Goal: Task Accomplishment & Management: Use online tool/utility

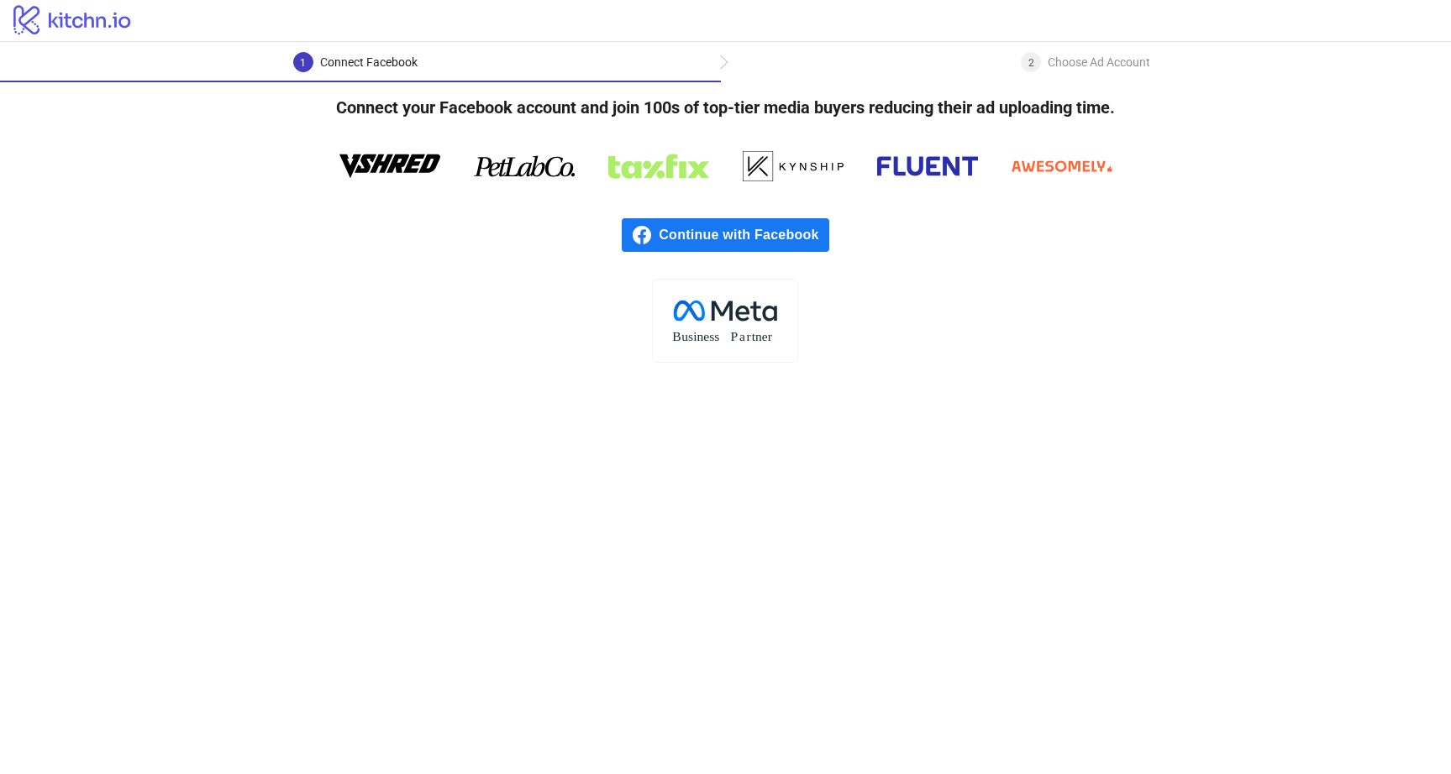
click at [749, 239] on span "Continue with Facebook" at bounding box center [744, 235] width 170 height 34
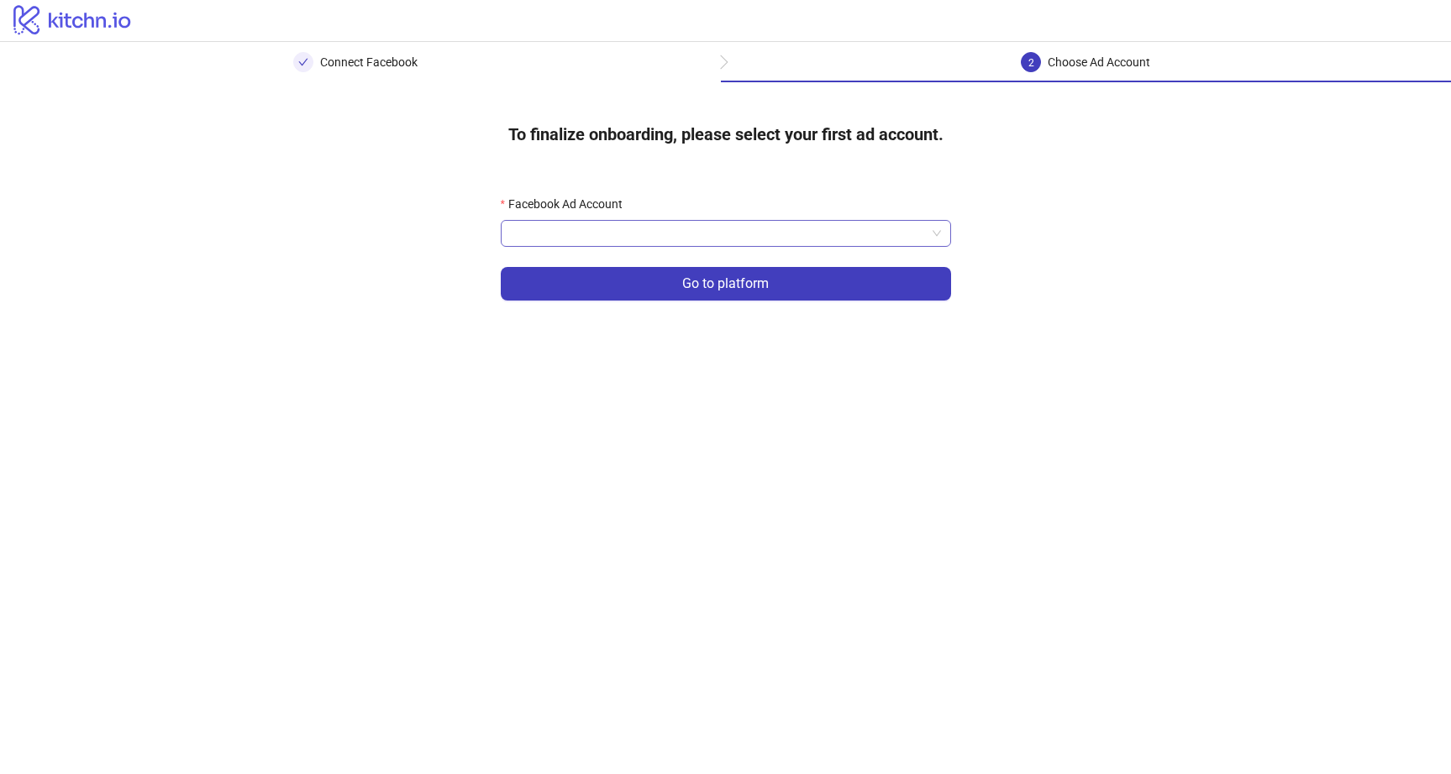
click at [657, 232] on input "Facebook Ad Account" at bounding box center [718, 233] width 415 height 25
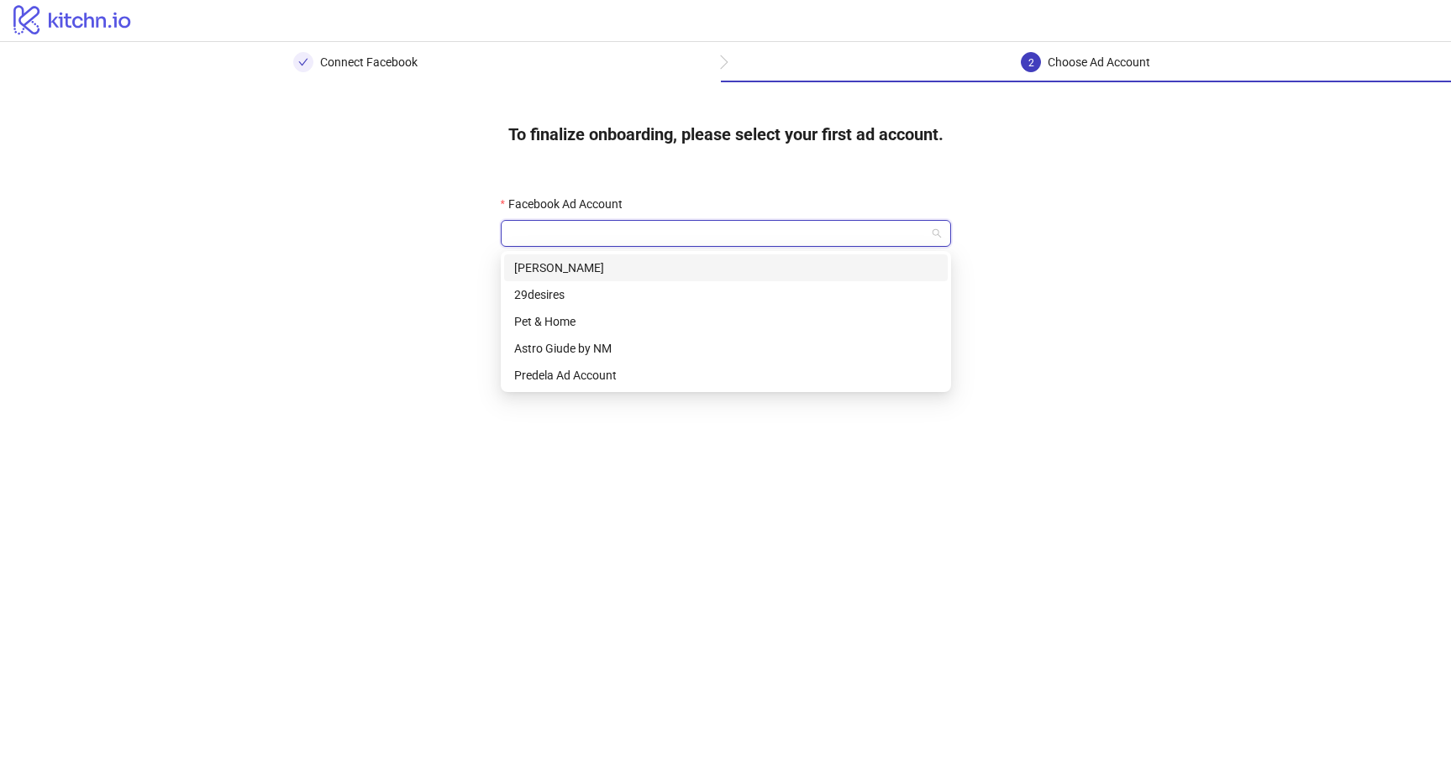
click at [576, 268] on div "[PERSON_NAME]" at bounding box center [725, 268] width 423 height 18
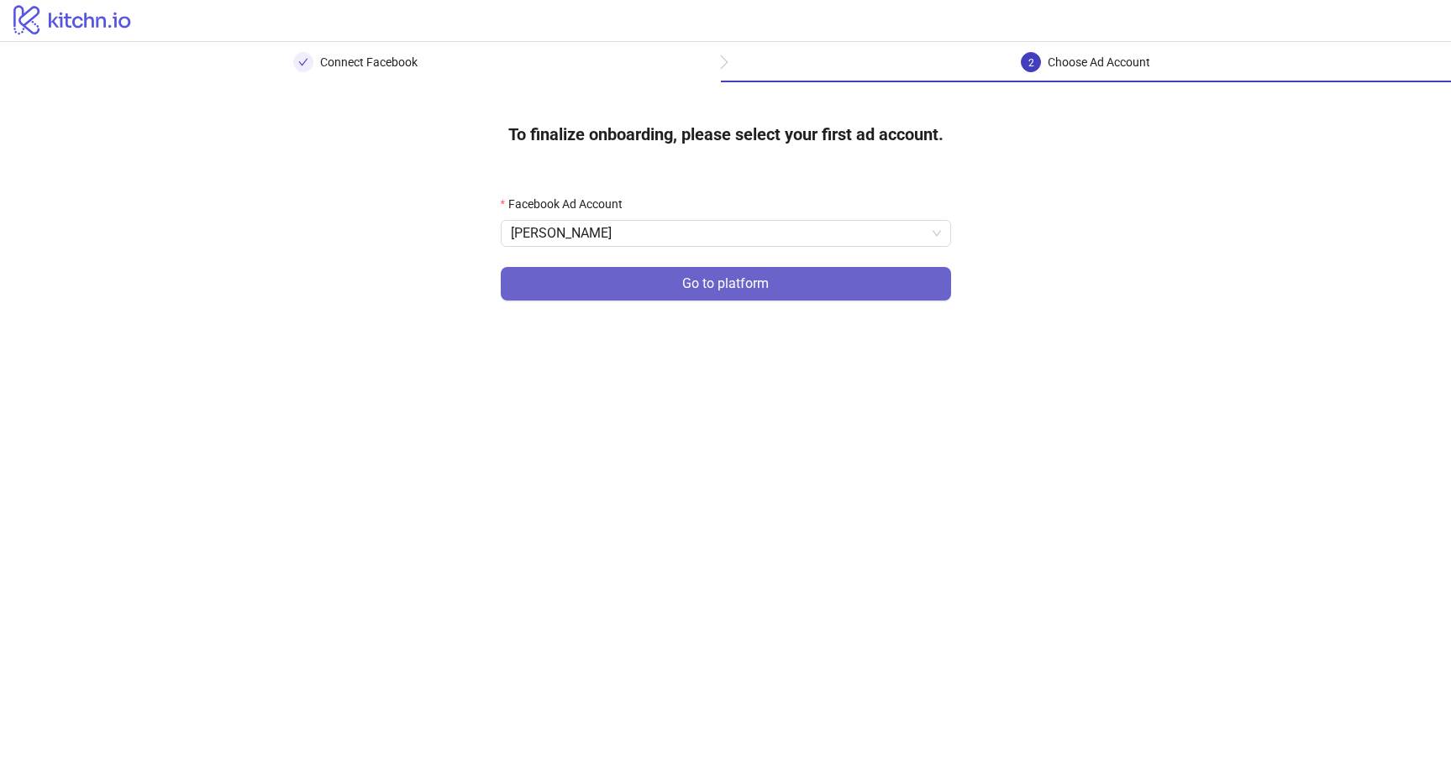
click at [698, 286] on span "Go to platform" at bounding box center [725, 283] width 87 height 15
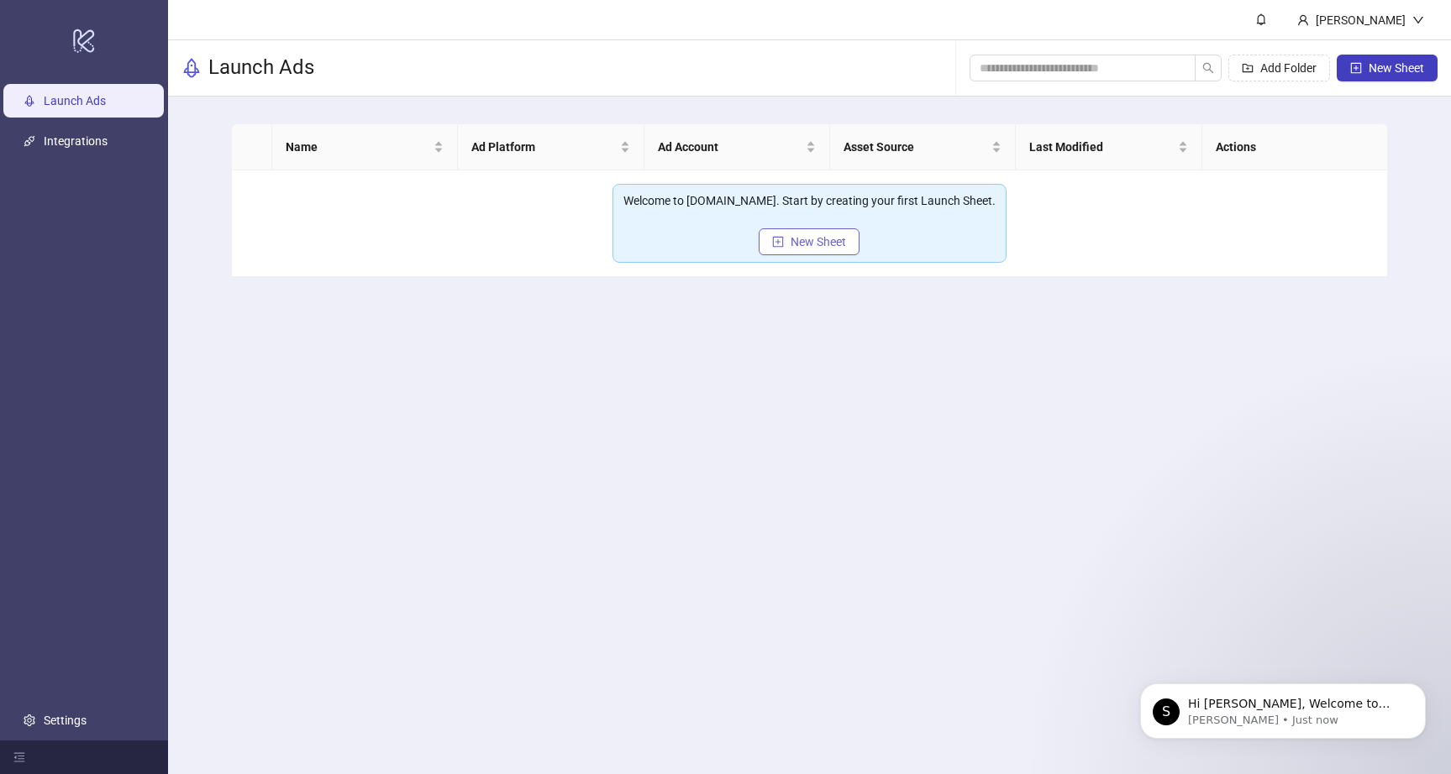
click at [831, 246] on span "New Sheet" at bounding box center [817, 241] width 55 height 13
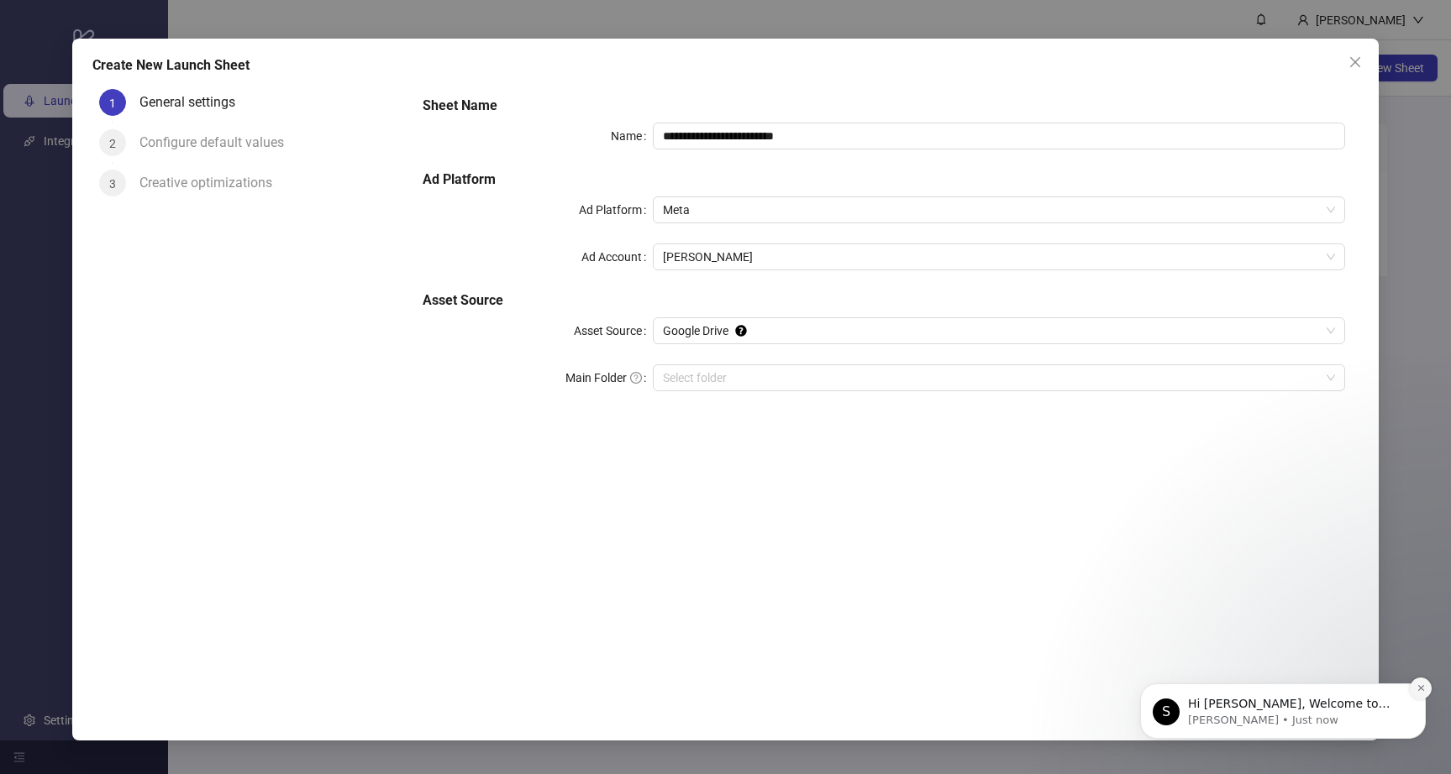
click at [1420, 690] on icon "Dismiss notification" at bounding box center [1420, 688] width 9 height 9
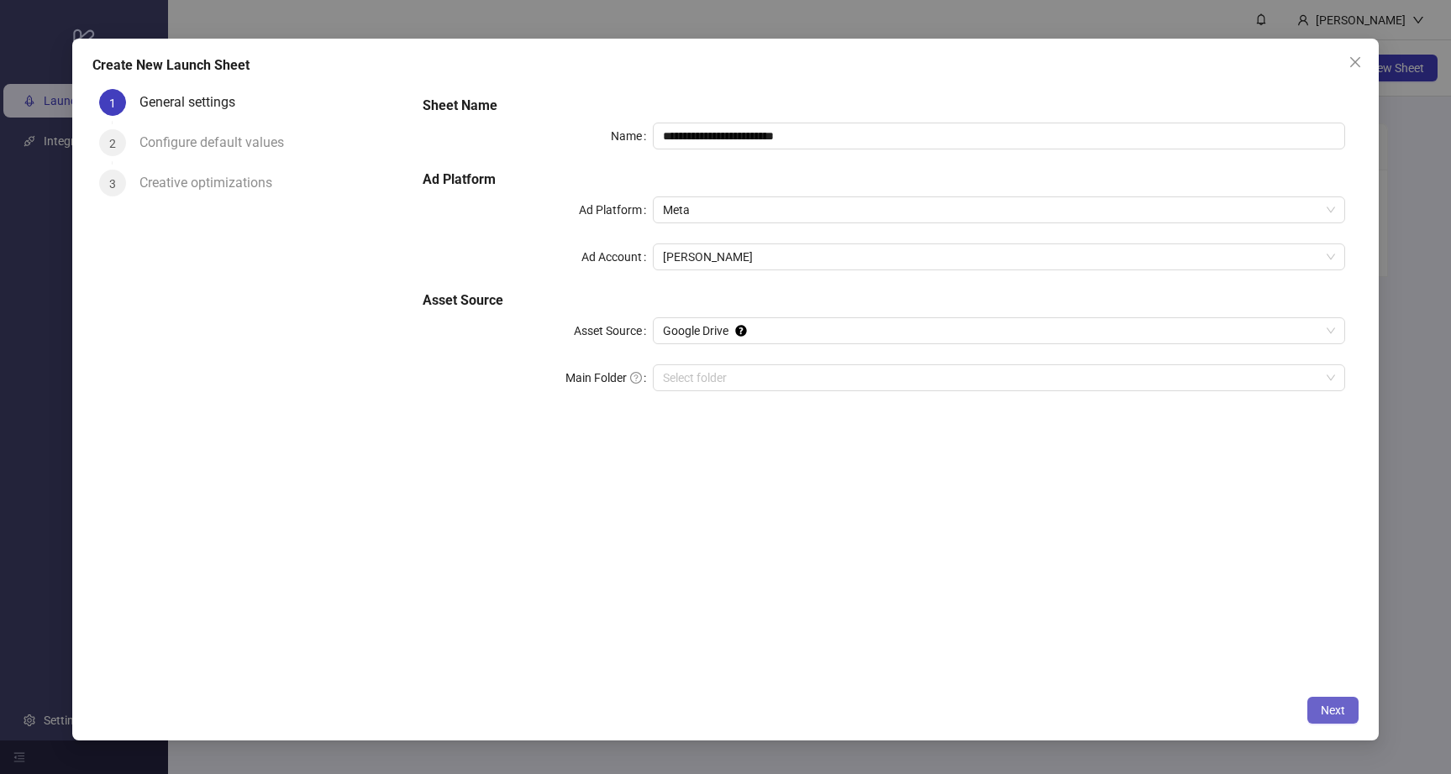
click at [1321, 720] on button "Next" at bounding box center [1332, 710] width 51 height 27
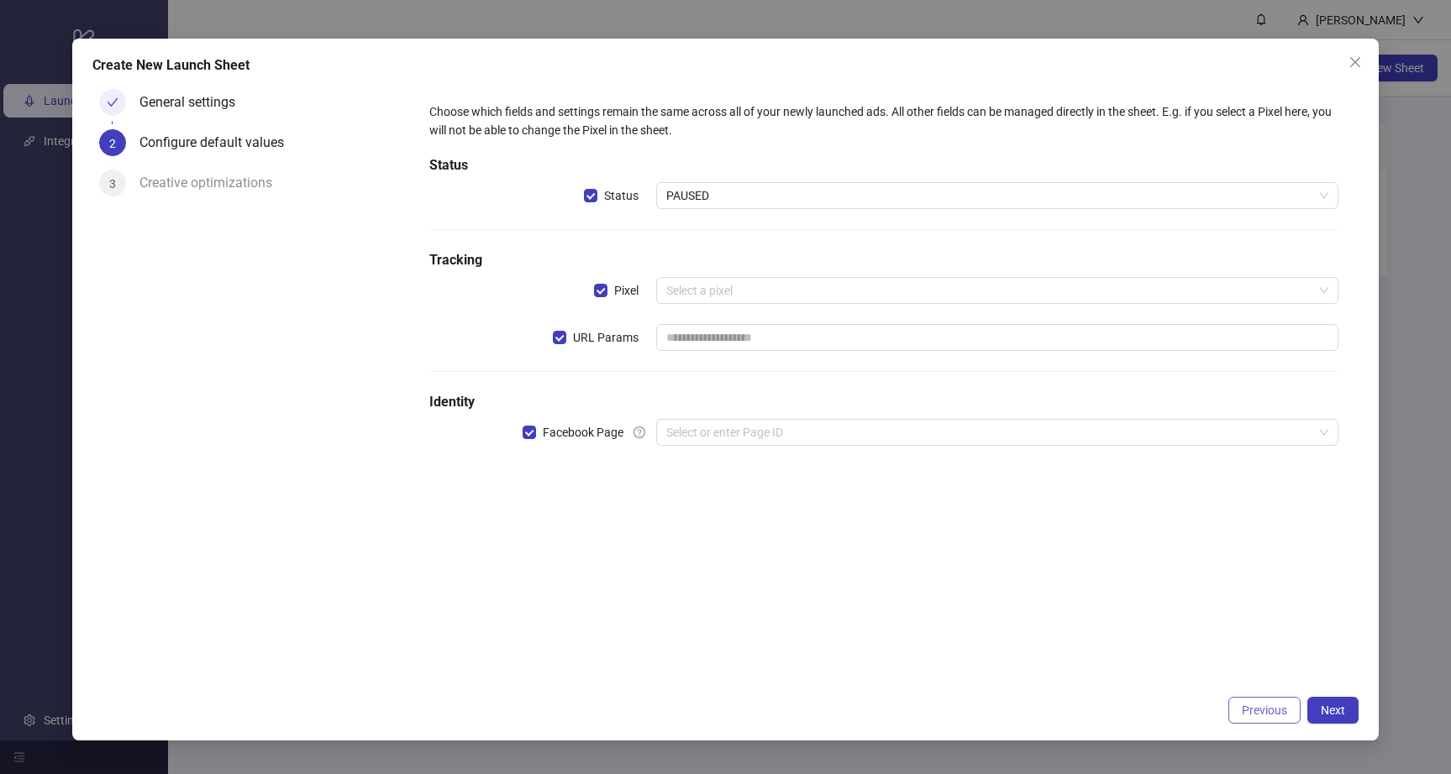
click at [1258, 710] on span "Previous" at bounding box center [1264, 710] width 45 height 13
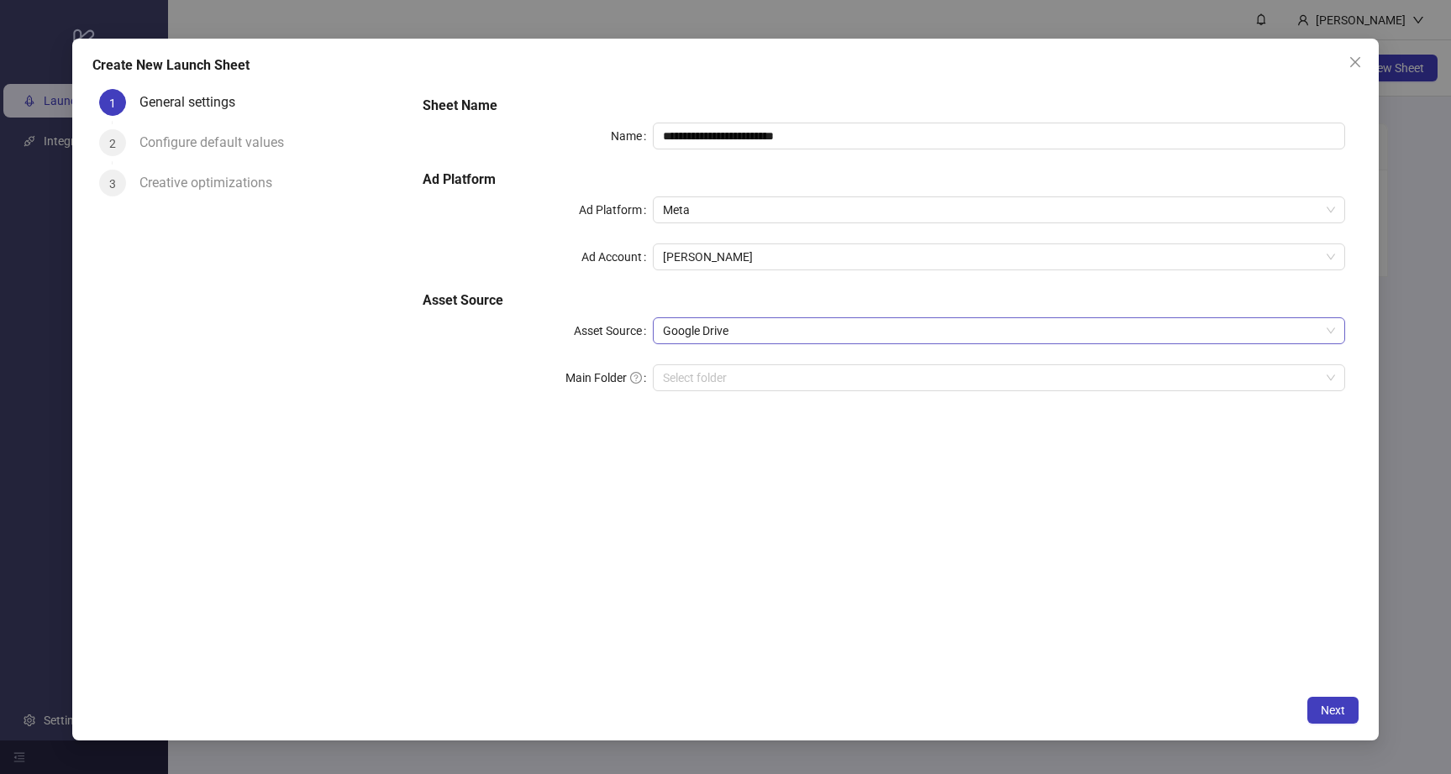
click at [701, 333] on span "Google Drive" at bounding box center [998, 330] width 671 height 25
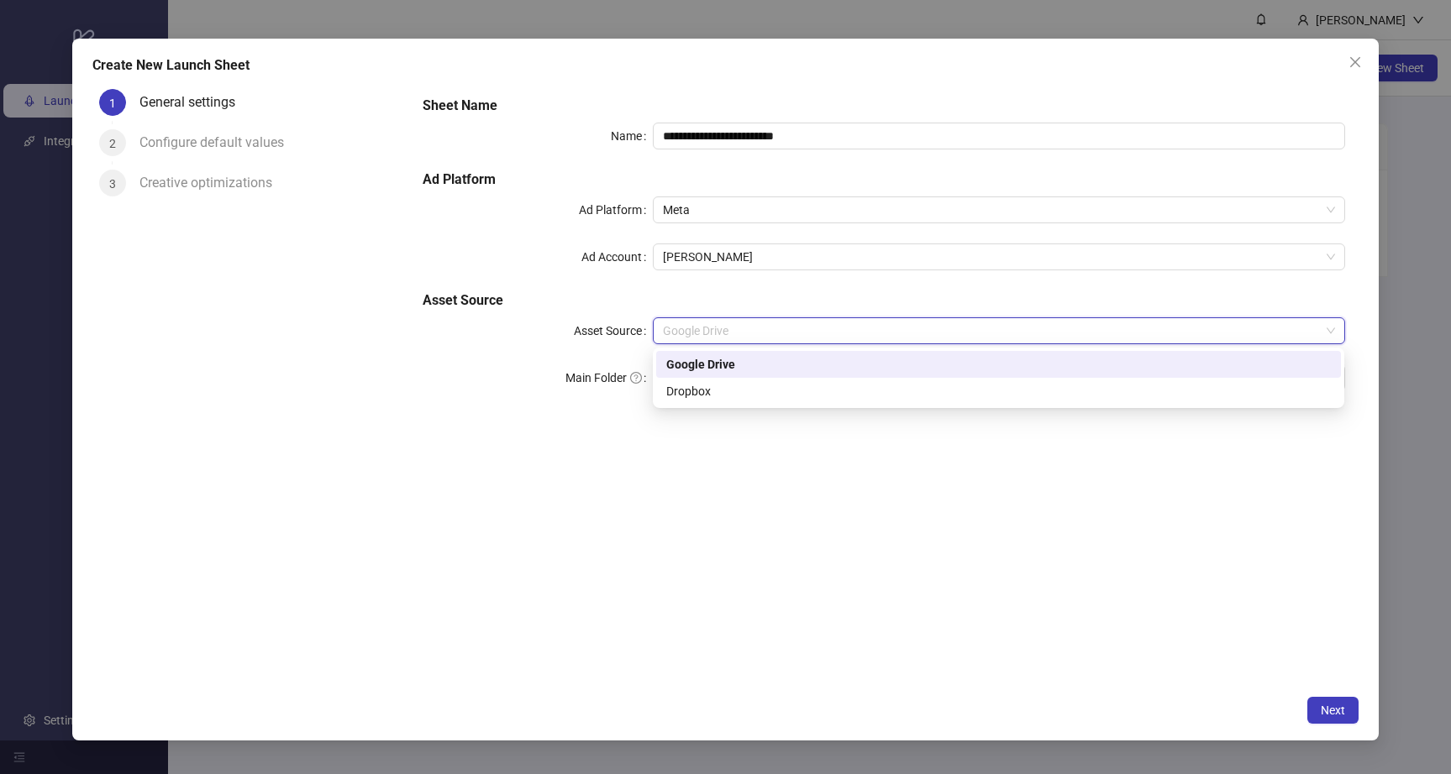
click at [701, 333] on span "Google Drive" at bounding box center [998, 330] width 671 height 25
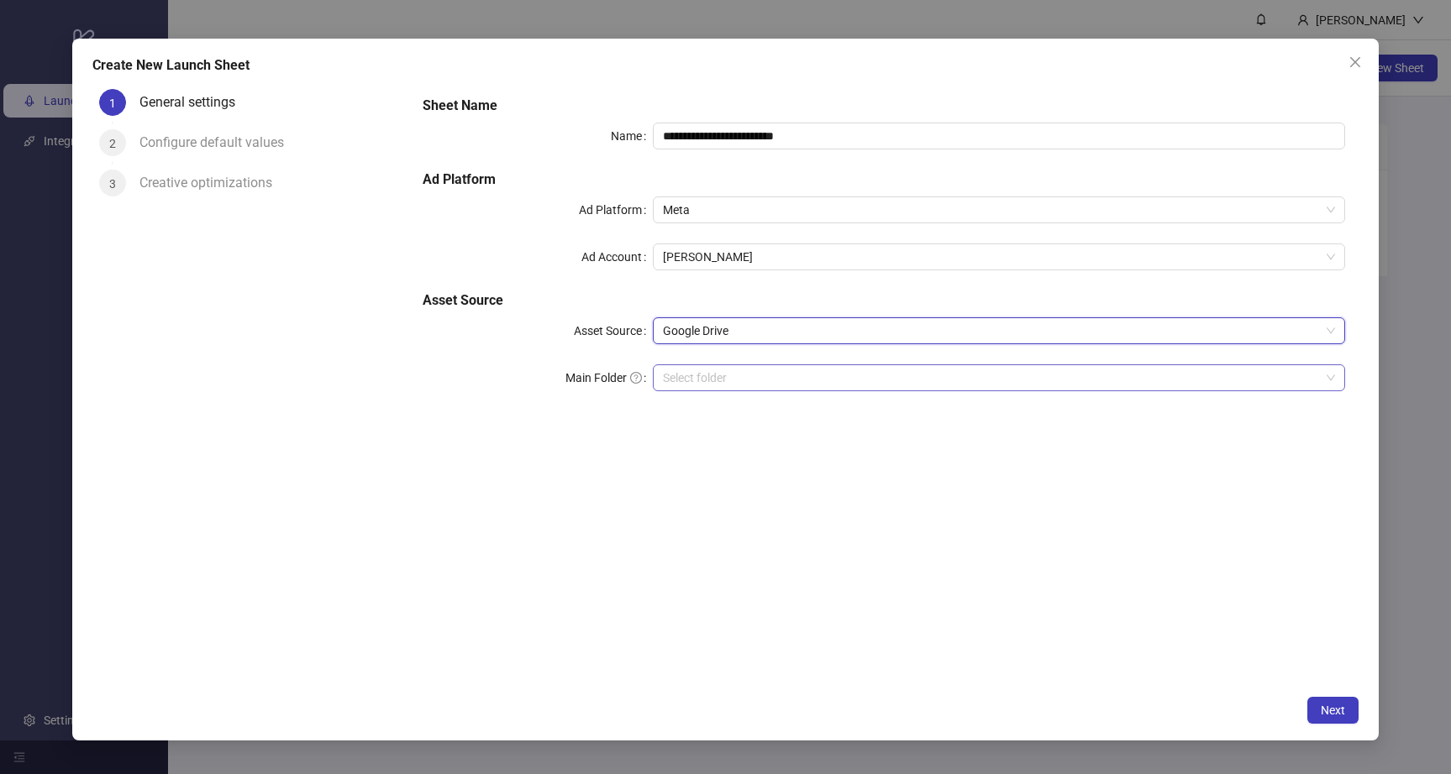
click at [699, 384] on input "Main Folder" at bounding box center [991, 377] width 656 height 25
click at [755, 379] on input "Main Folder" at bounding box center [991, 377] width 656 height 25
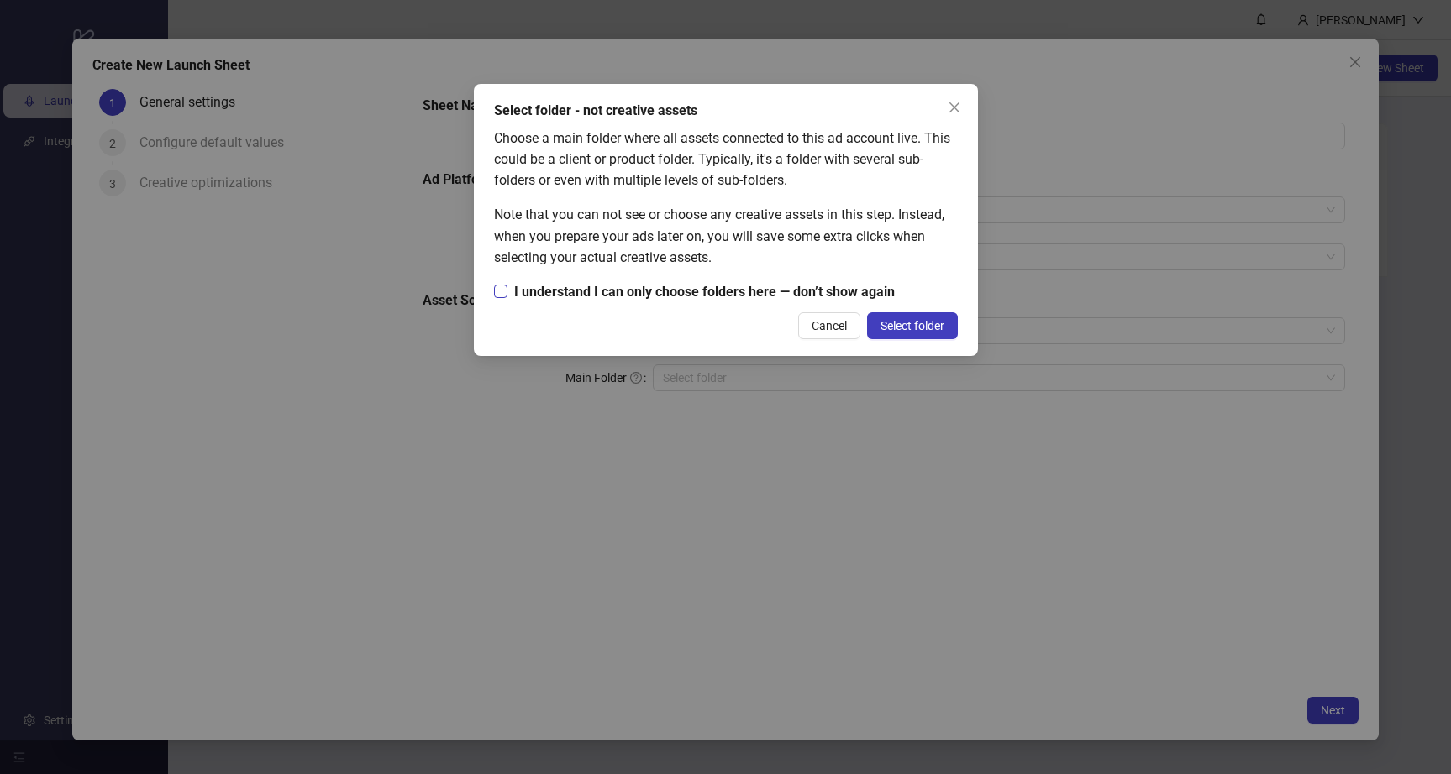
click at [814, 295] on span "I understand I can only choose folders here — don’t show again" at bounding box center [704, 291] width 394 height 21
click at [924, 331] on span "Select folder" at bounding box center [912, 325] width 64 height 13
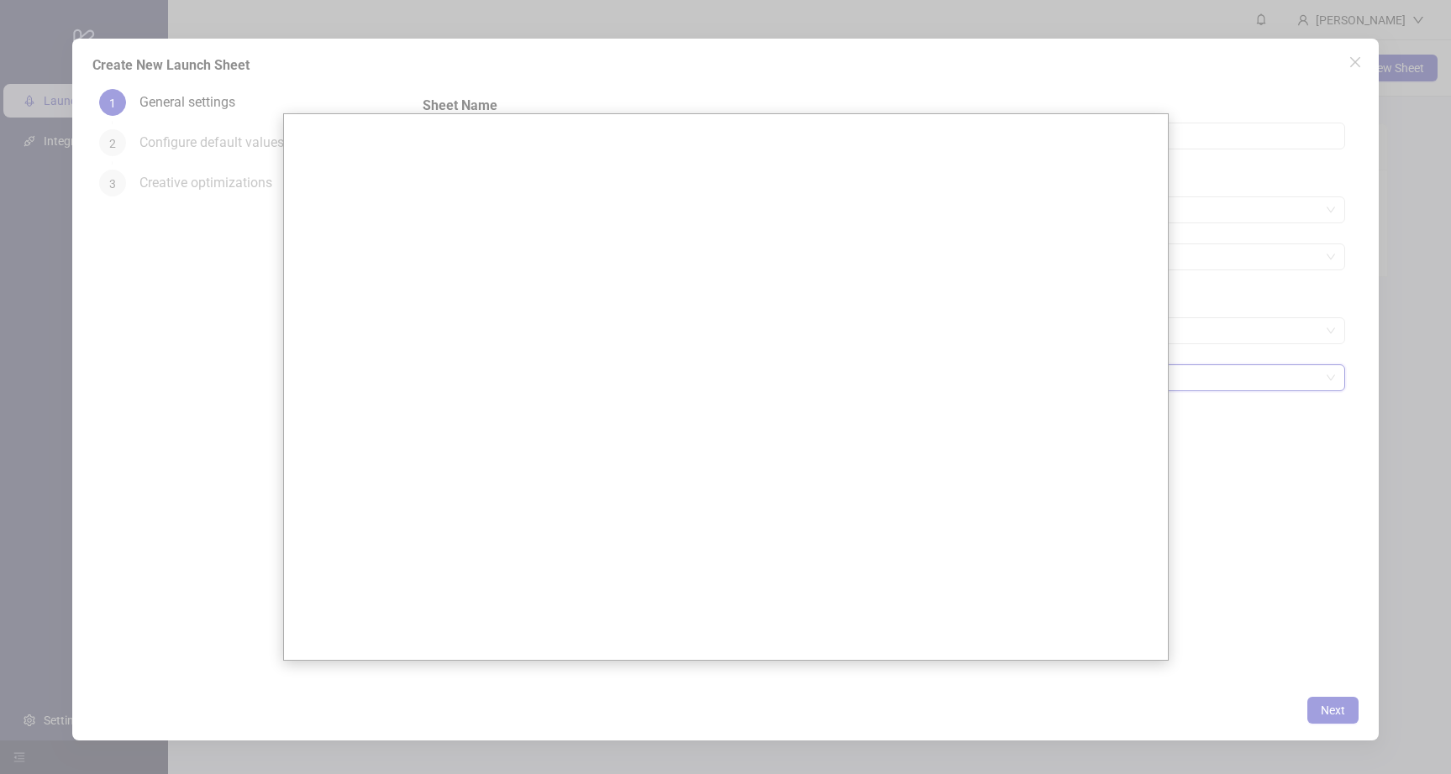
click at [1237, 302] on div at bounding box center [725, 387] width 1451 height 774
click at [1050, 688] on div at bounding box center [725, 387] width 1451 height 774
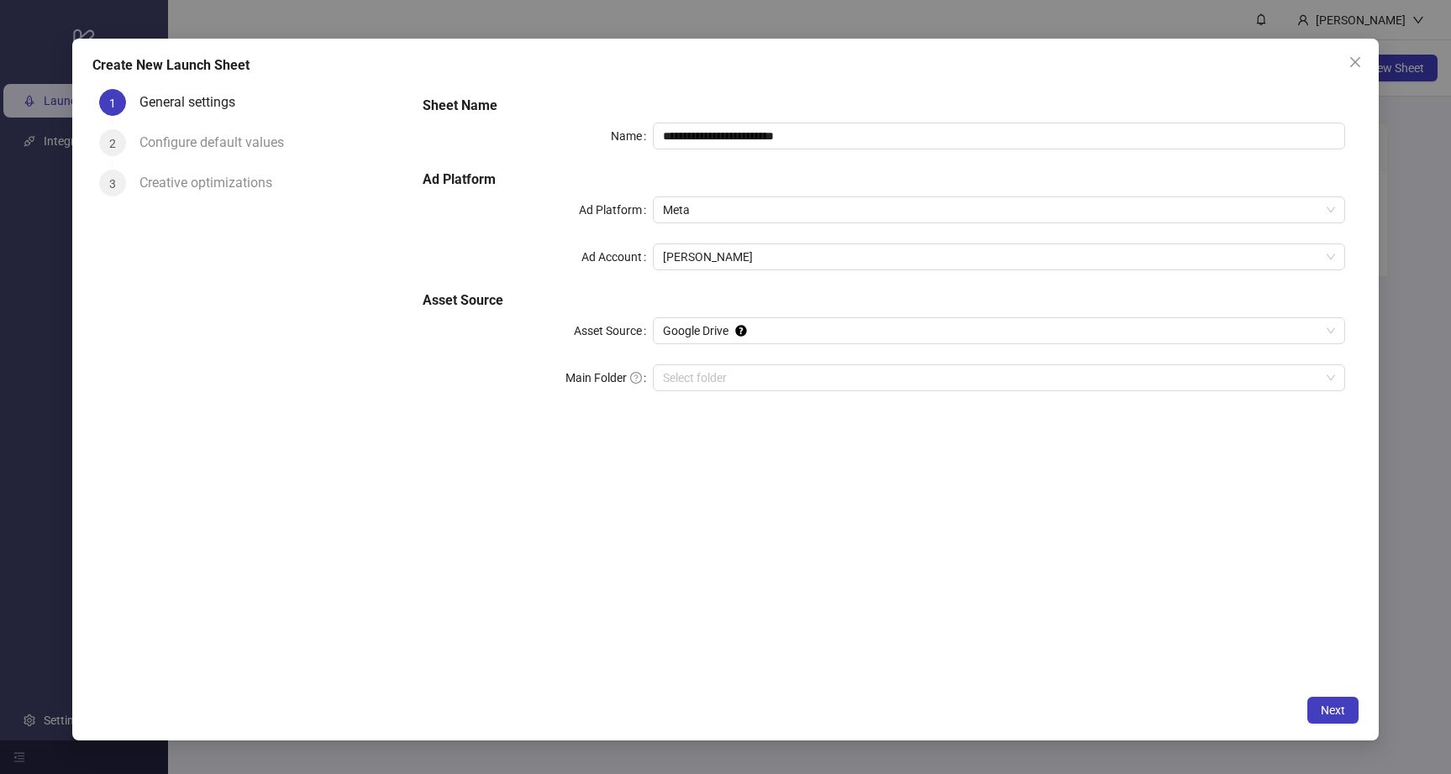
click at [843, 345] on div "**********" at bounding box center [884, 253] width 936 height 329
click at [833, 328] on span "Google Drive" at bounding box center [998, 330] width 671 height 25
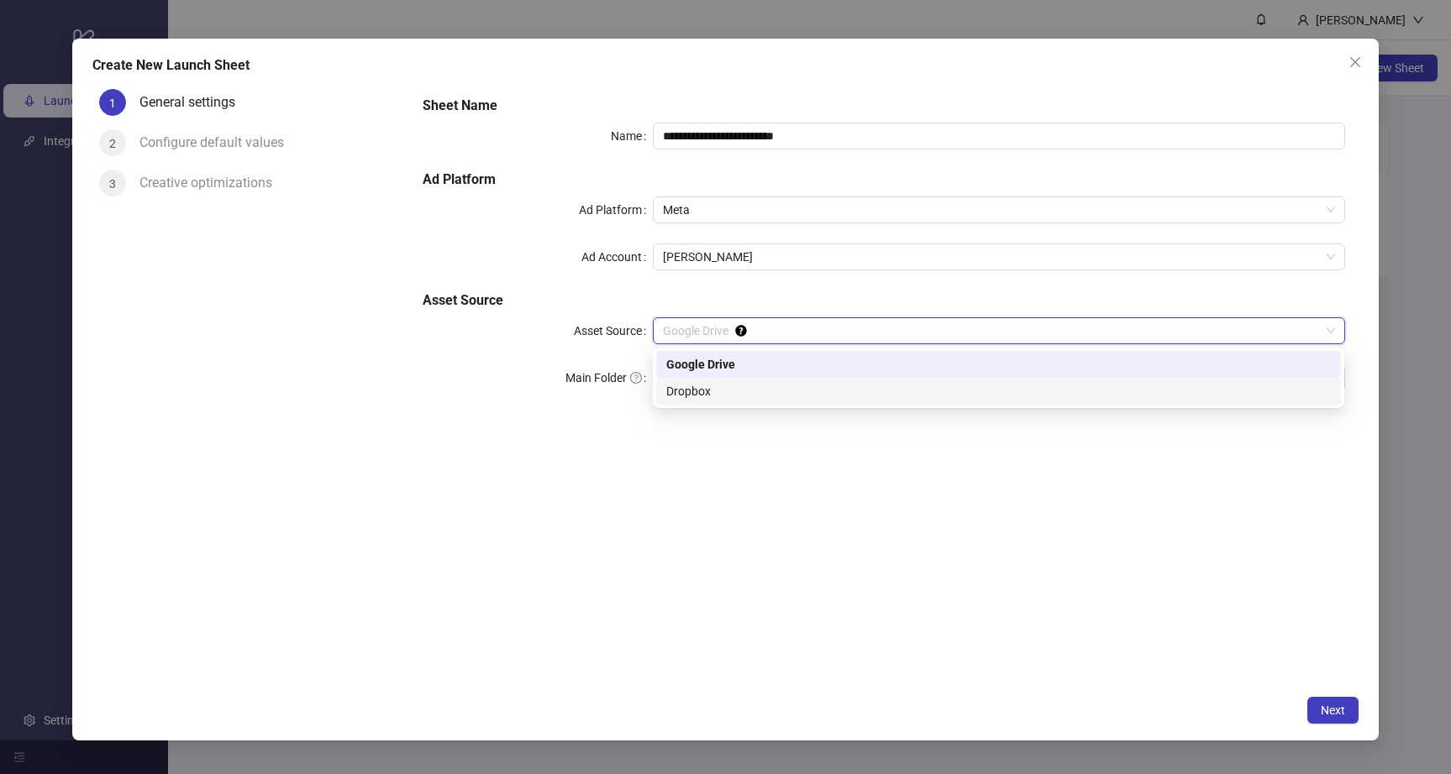
click at [792, 388] on div "Dropbox" at bounding box center [998, 391] width 664 height 18
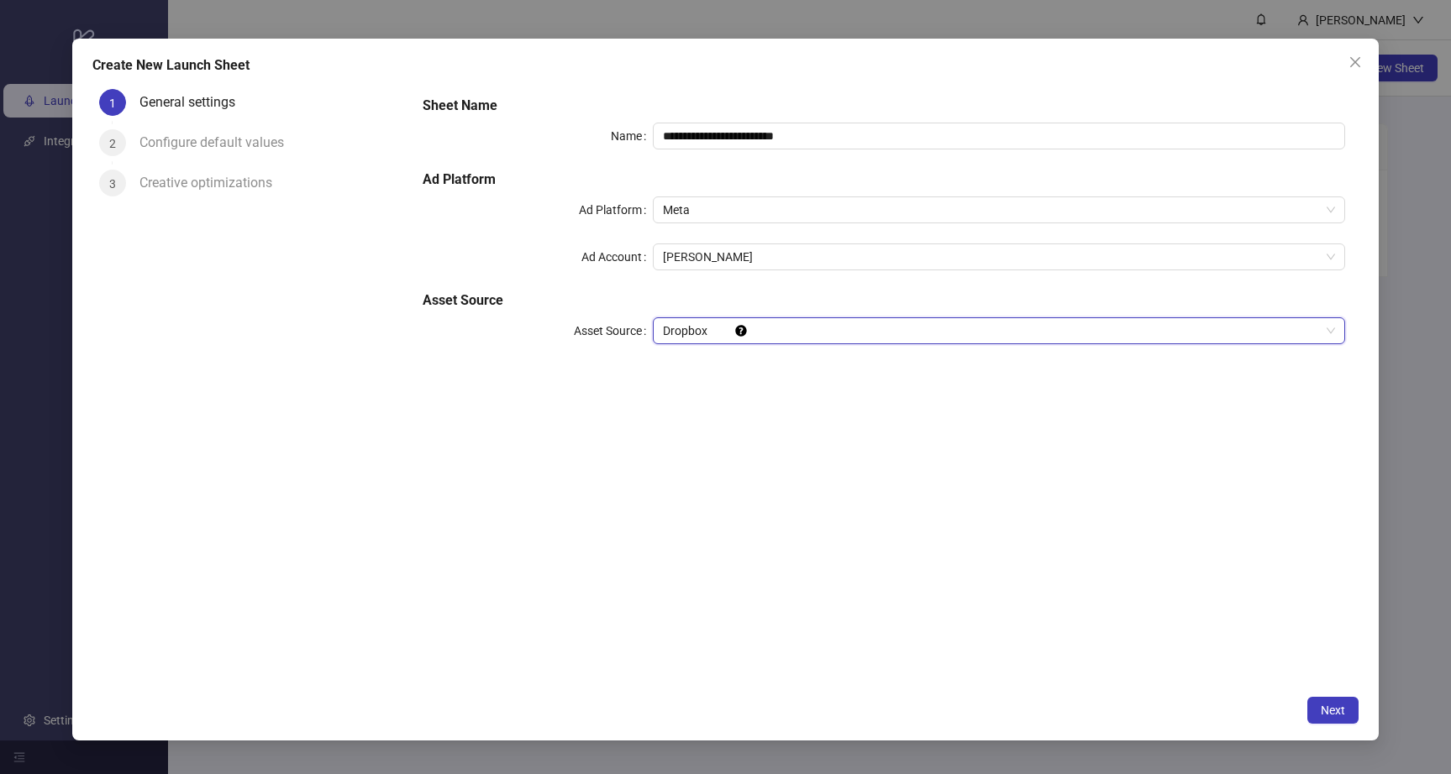
click at [777, 326] on span "Dropbox" at bounding box center [998, 330] width 671 height 25
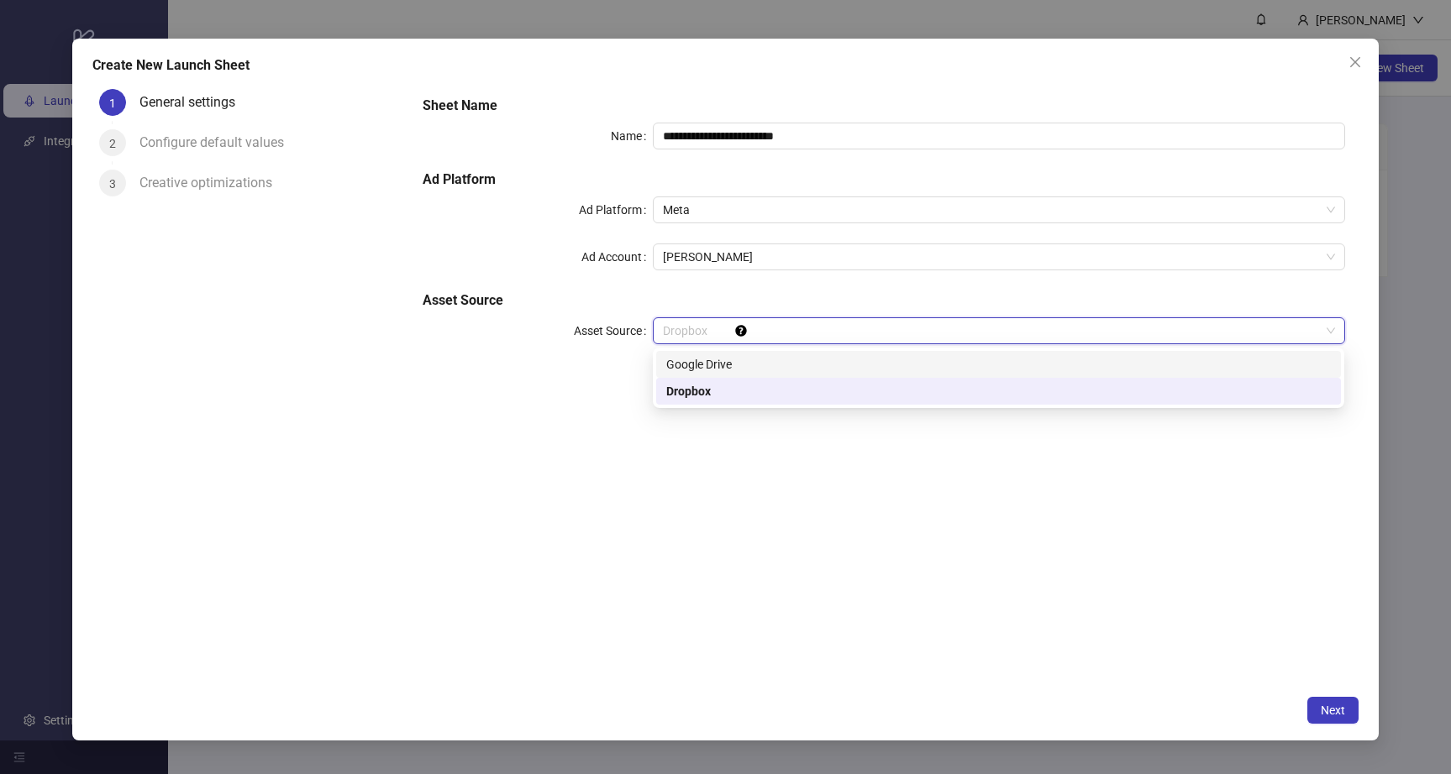
click at [725, 368] on div "Google Drive" at bounding box center [998, 364] width 664 height 18
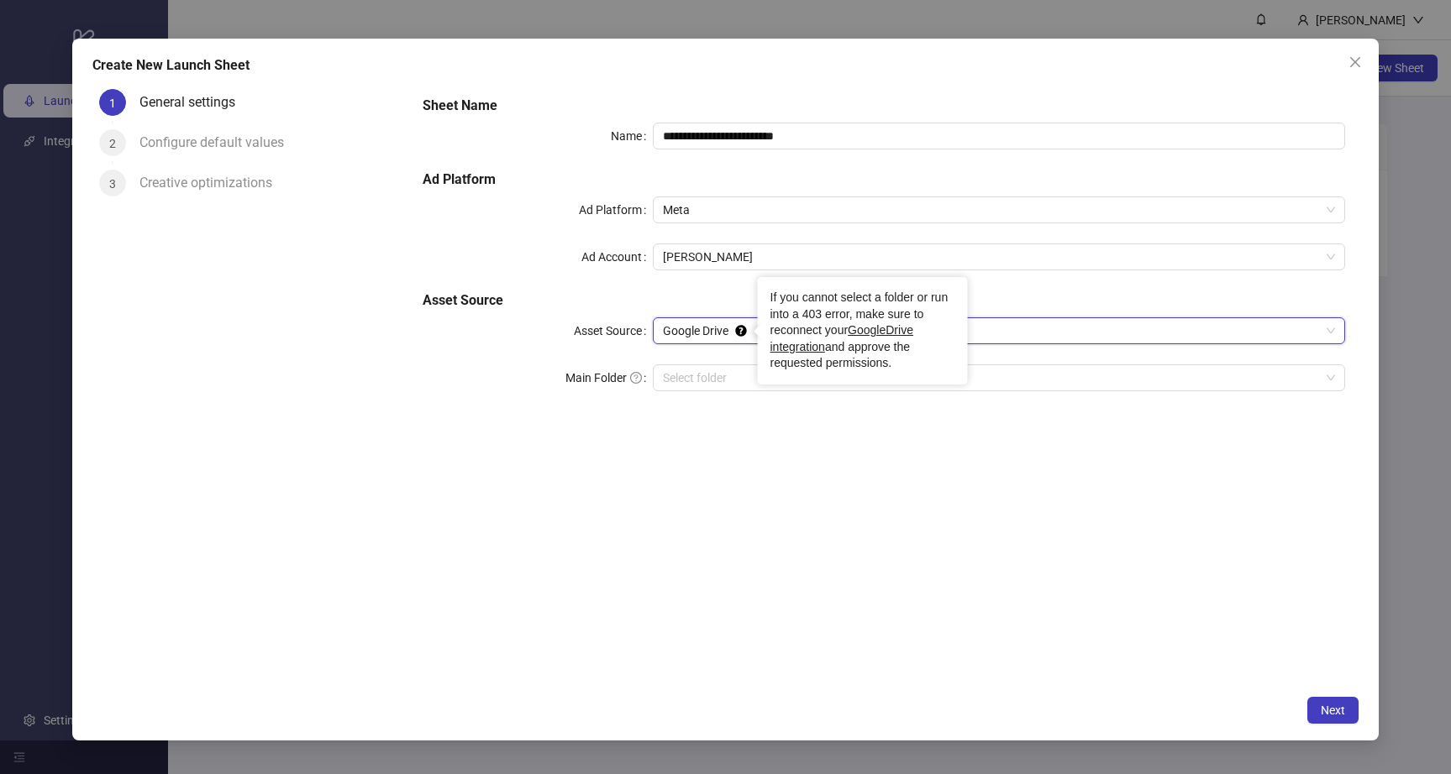
click at [748, 336] on span "Google Drive" at bounding box center [998, 330] width 671 height 25
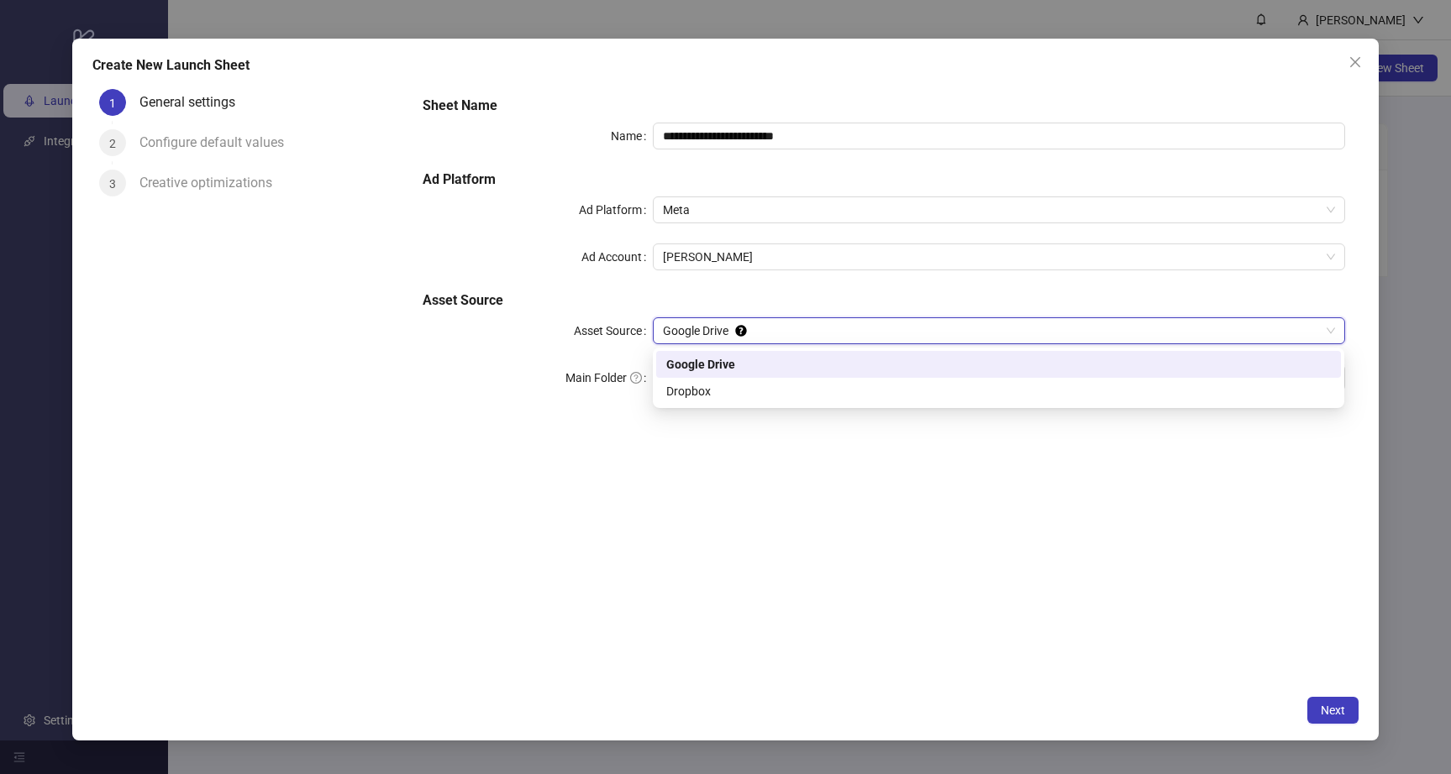
click at [748, 336] on span "Google Drive" at bounding box center [998, 330] width 671 height 25
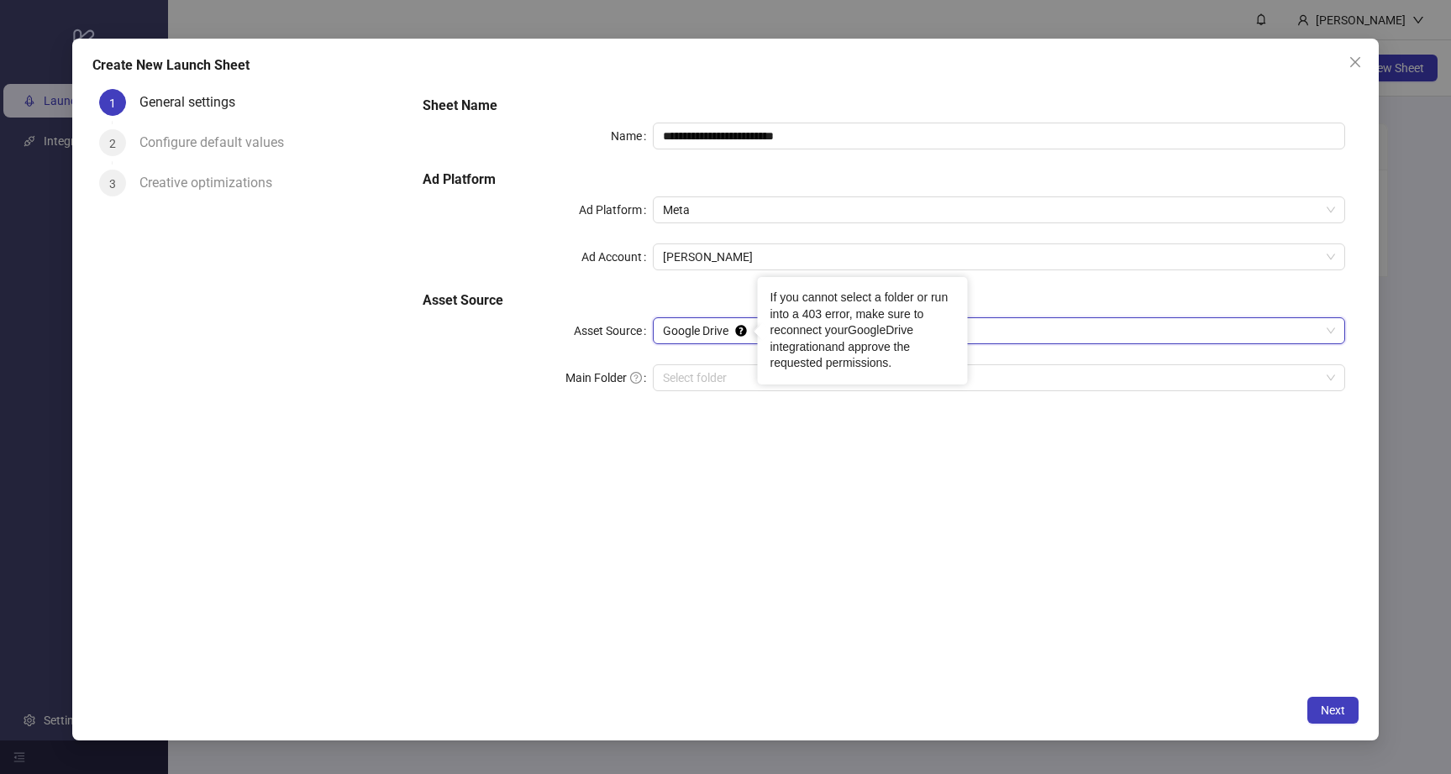
click at [889, 331] on link "GoogleDrive integration" at bounding box center [841, 338] width 143 height 30
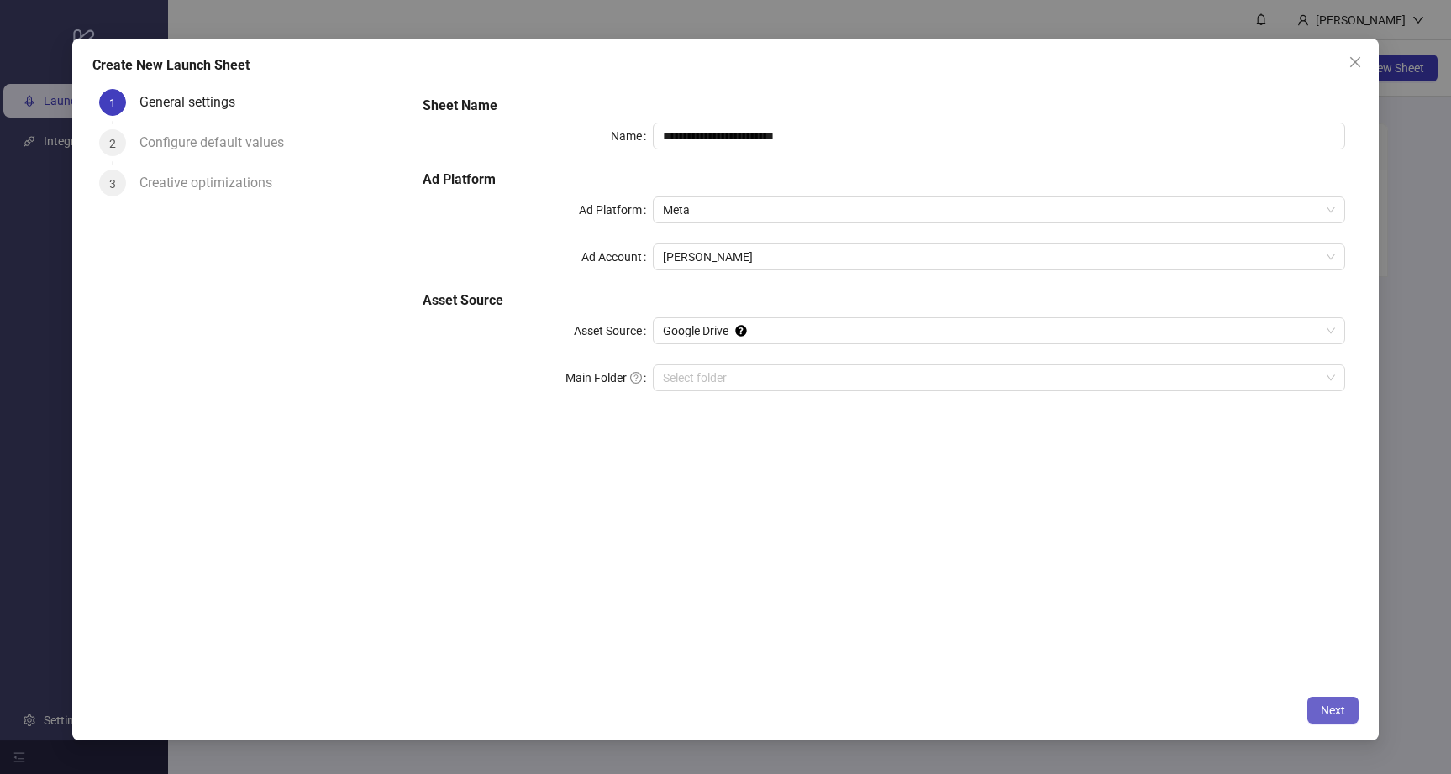
click at [1328, 706] on span "Next" at bounding box center [1333, 710] width 24 height 13
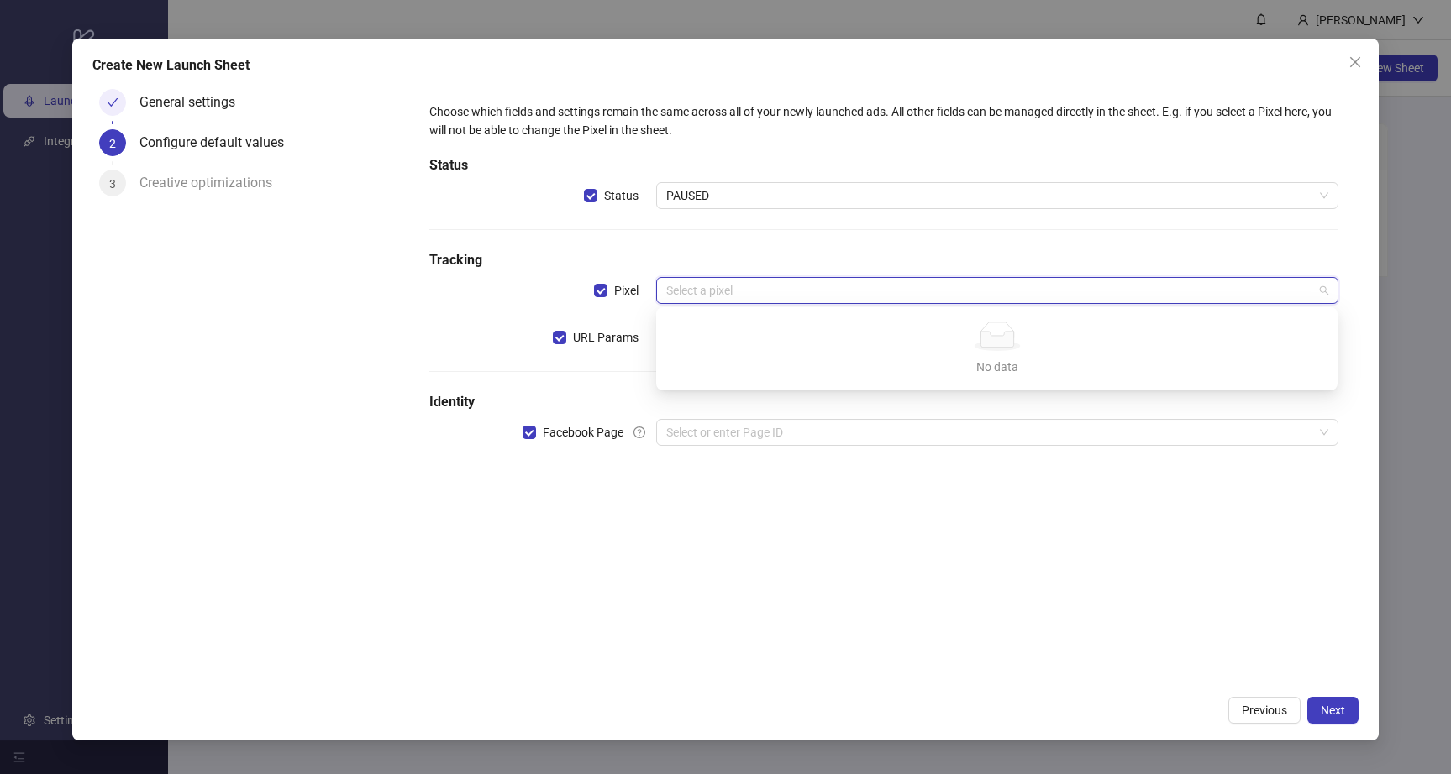
click at [724, 287] on input "search" at bounding box center [989, 290] width 646 height 25
click at [625, 370] on div "Choose which fields and settings remain the same across all of your newly launc…" at bounding box center [884, 284] width 922 height 377
click at [720, 434] on input "search" at bounding box center [989, 432] width 646 height 25
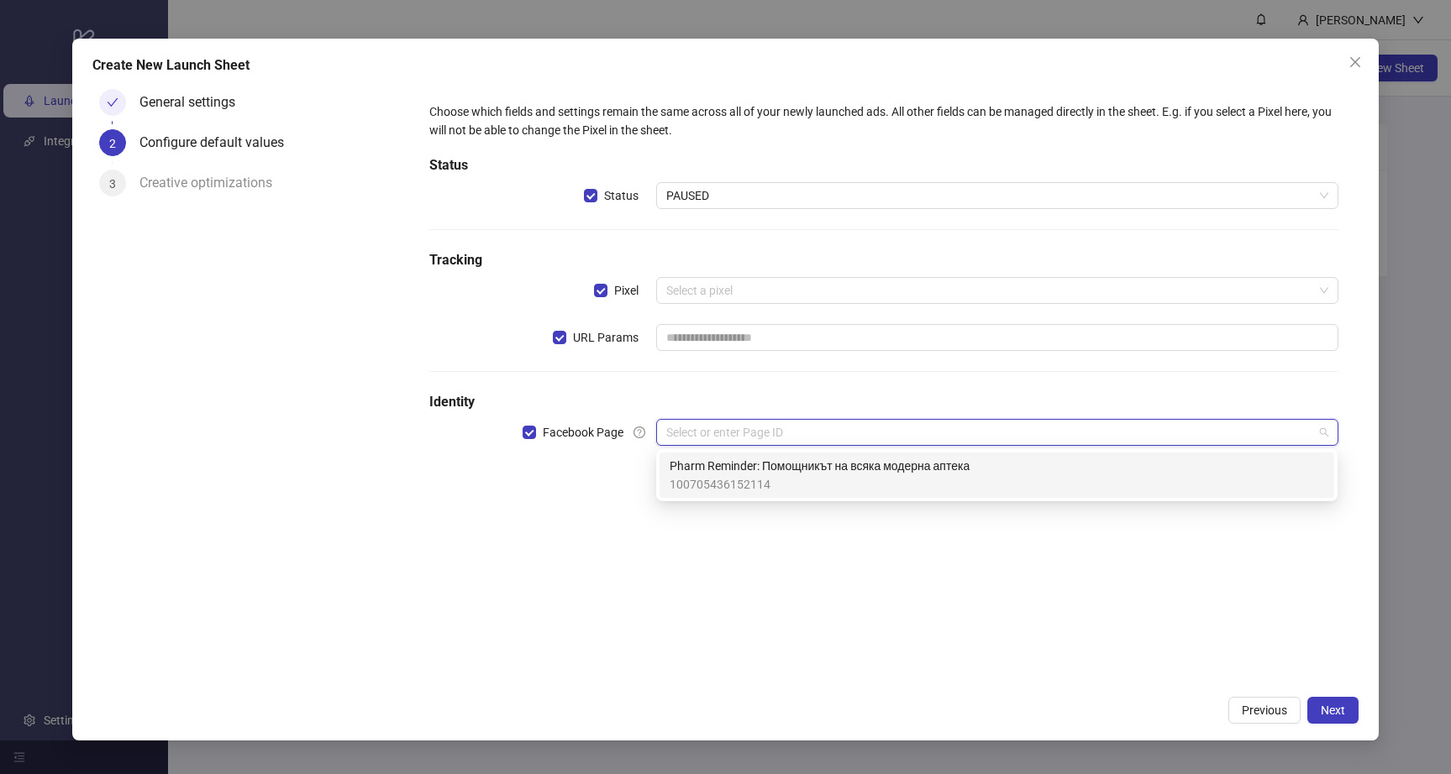
click at [759, 482] on span "100705436152114" at bounding box center [819, 484] width 300 height 18
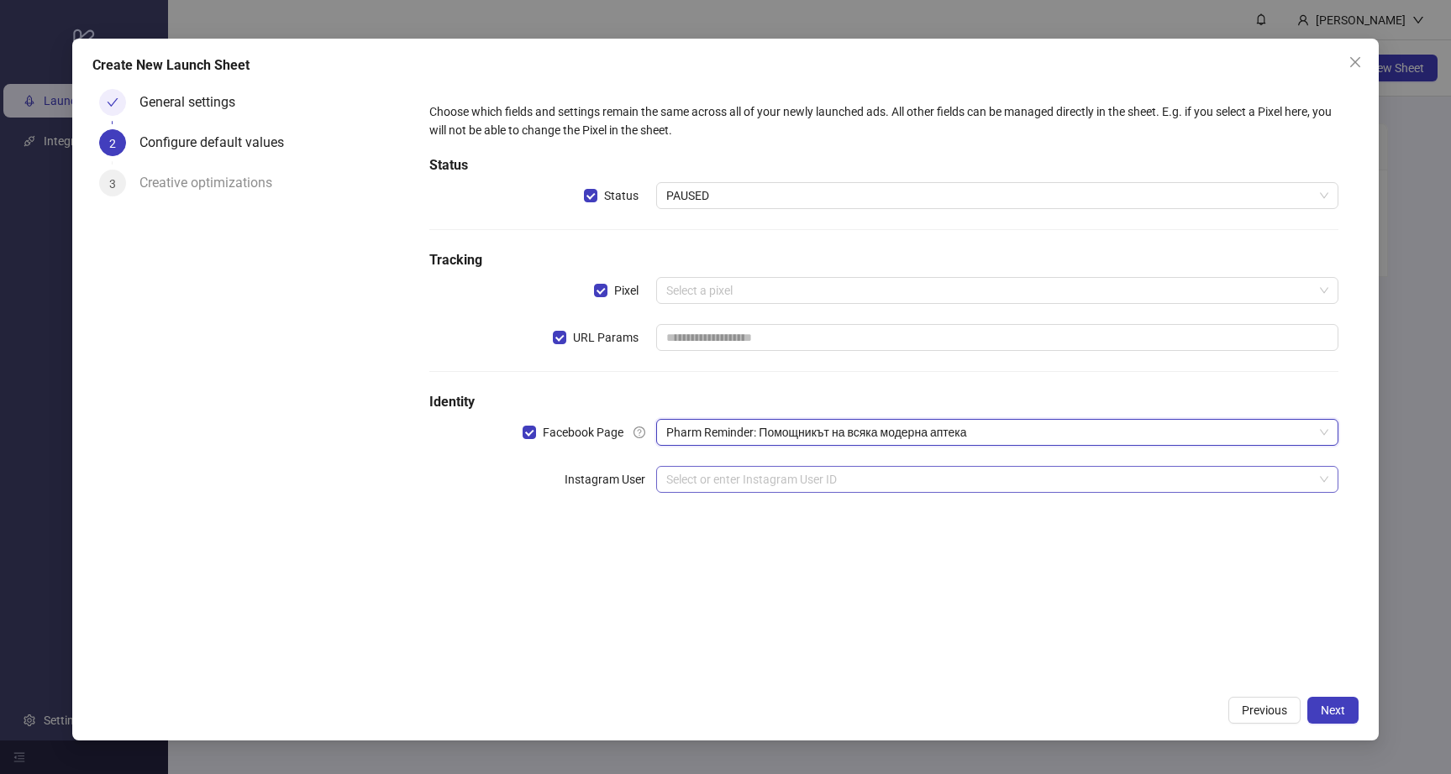
click at [927, 477] on input "search" at bounding box center [989, 479] width 646 height 25
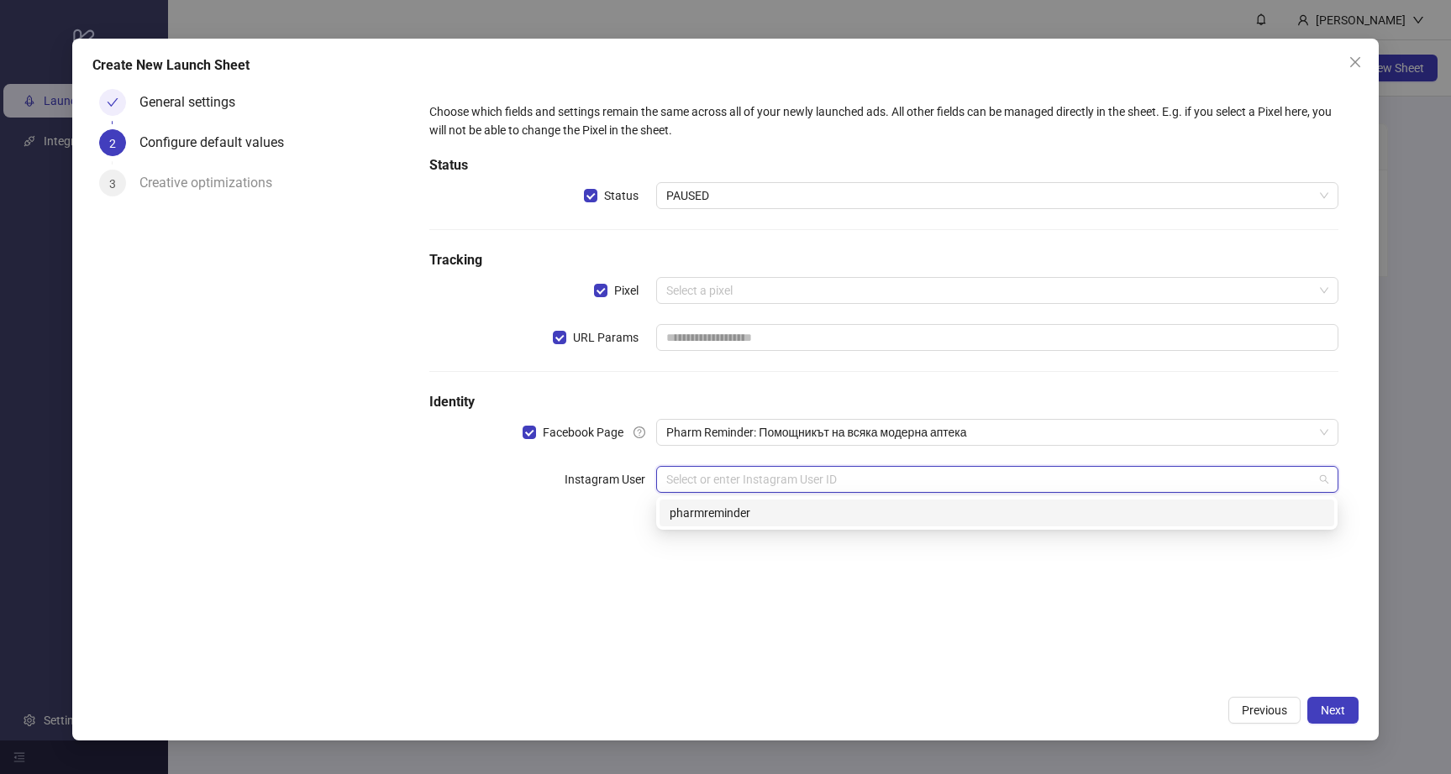
click at [899, 512] on div "pharmreminder" at bounding box center [996, 513] width 654 height 18
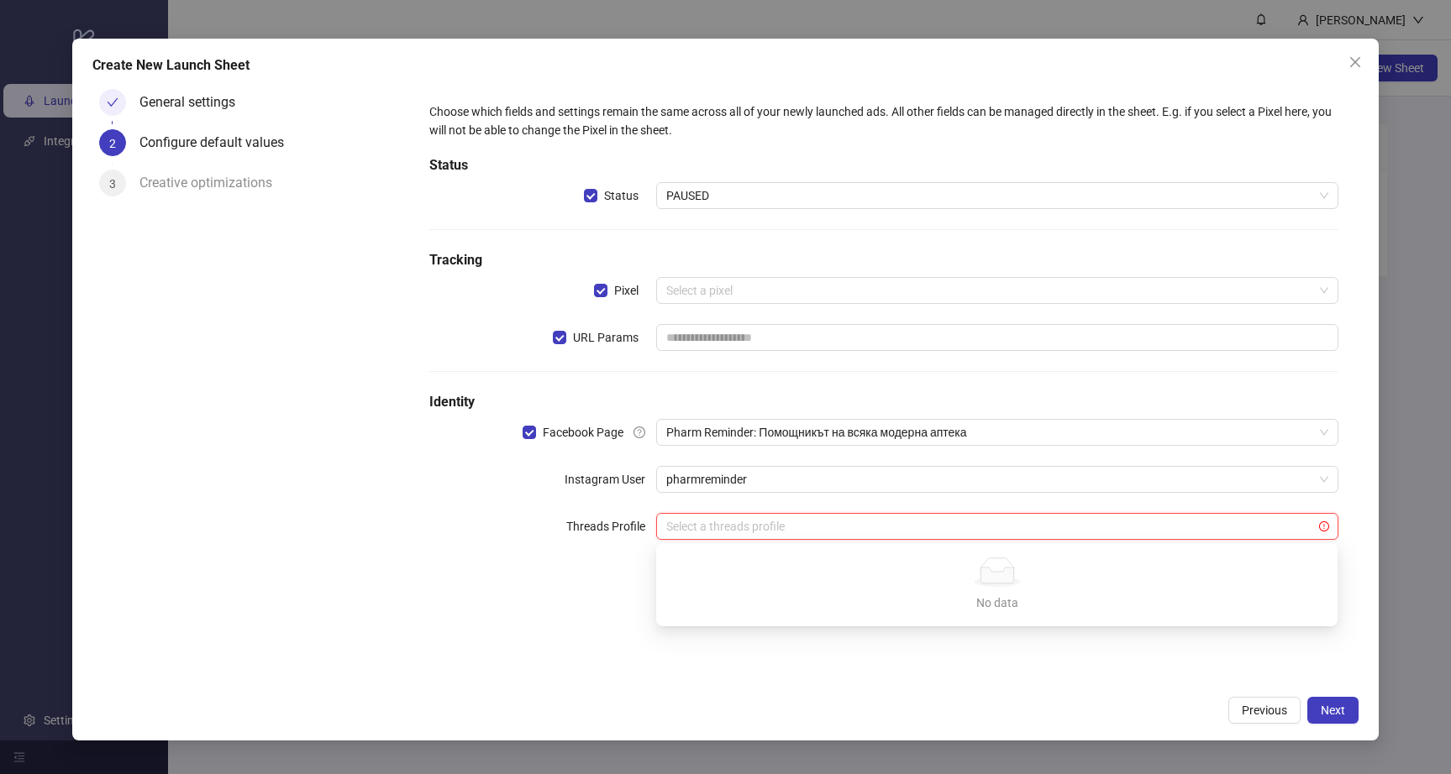
click at [717, 527] on input "search" at bounding box center [989, 526] width 646 height 25
click at [612, 605] on div "Choose which fields and settings remain the same across all of your newly launc…" at bounding box center [883, 384] width 949 height 605
click at [1335, 711] on span "Next" at bounding box center [1333, 710] width 24 height 13
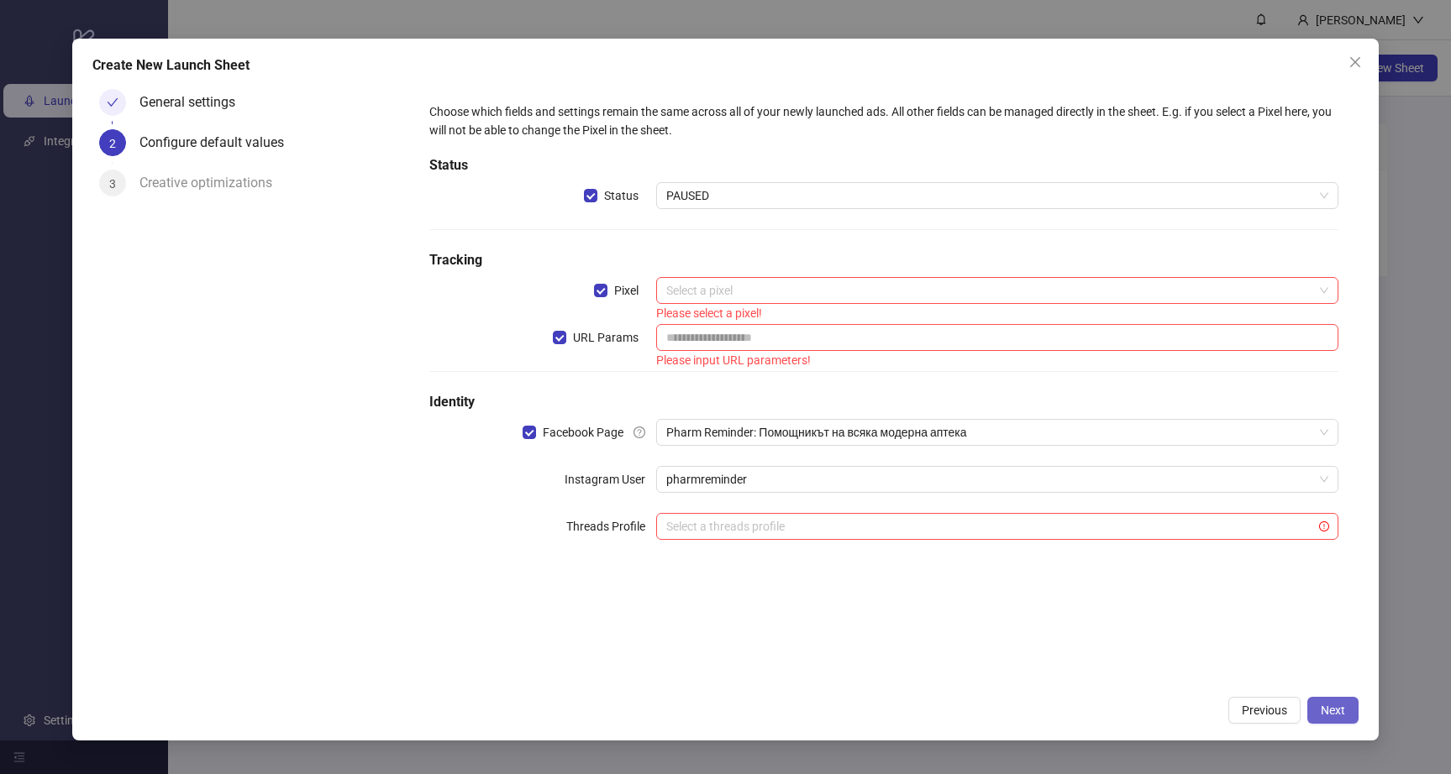
click at [1335, 711] on span "Next" at bounding box center [1333, 710] width 24 height 13
click at [763, 291] on input "search" at bounding box center [989, 290] width 646 height 25
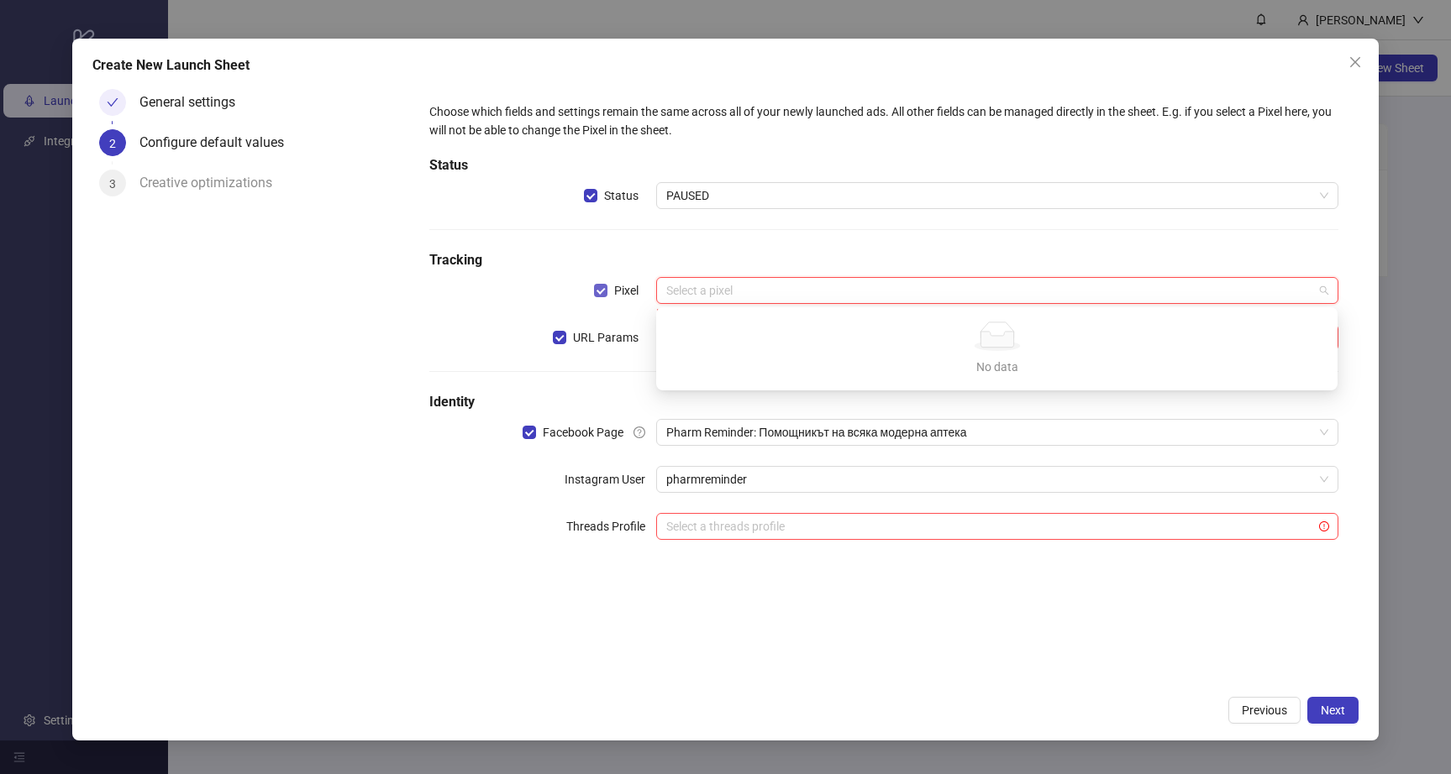
click at [610, 289] on span "Pixel" at bounding box center [626, 290] width 38 height 18
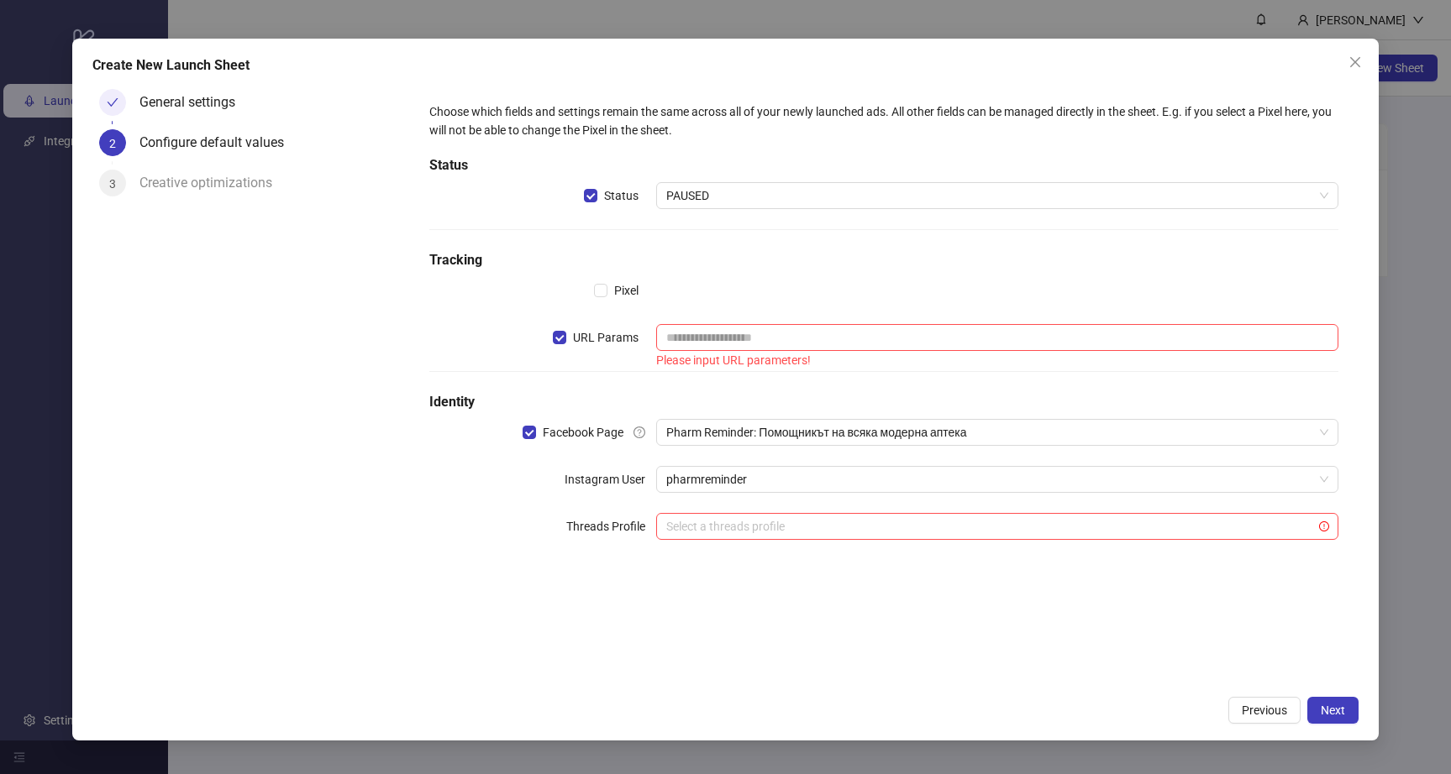
click at [601, 324] on div "Choose which fields and settings remain the same across all of your newly launc…" at bounding box center [884, 331] width 922 height 471
click at [601, 339] on span "URL Params" at bounding box center [605, 337] width 79 height 18
click at [1332, 715] on span "Next" at bounding box center [1333, 710] width 24 height 13
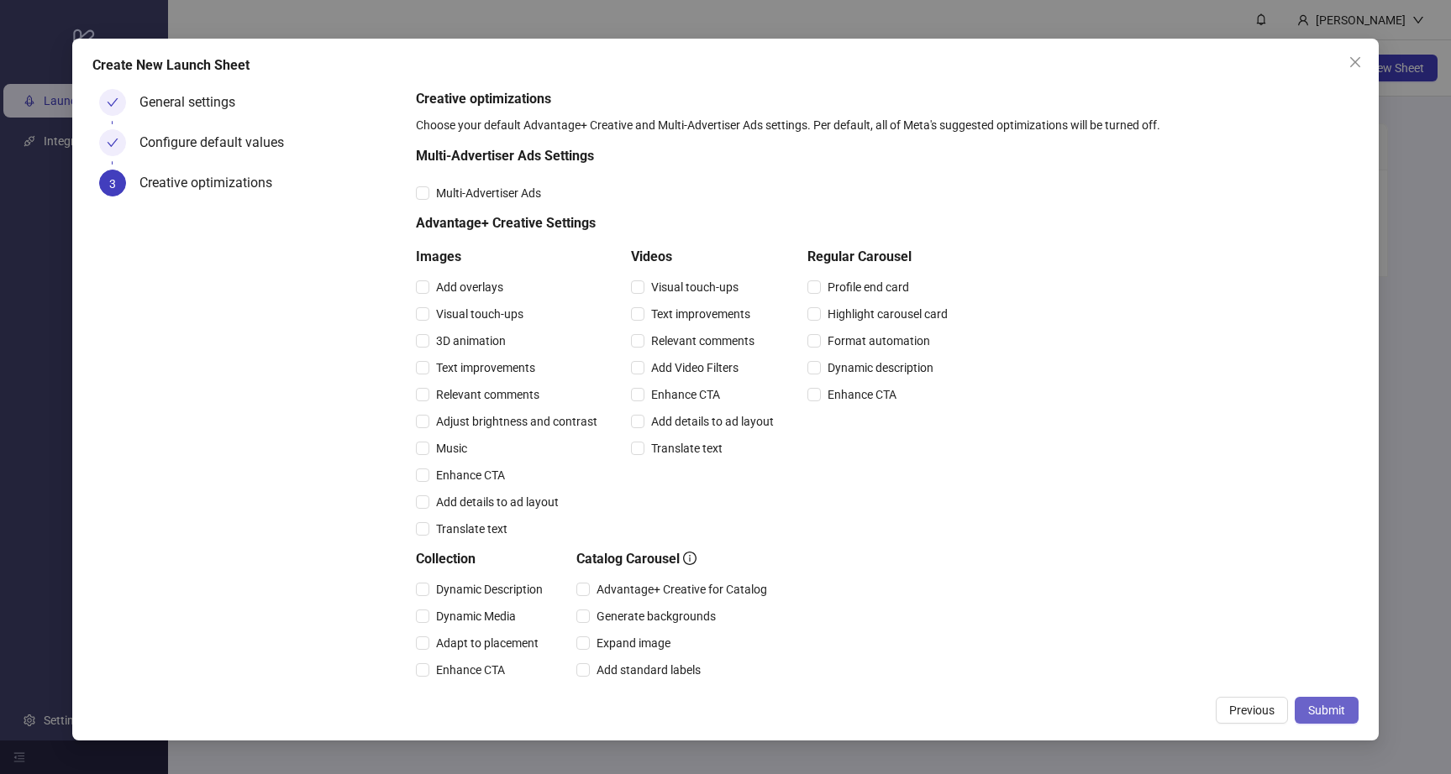
click at [1321, 716] on span "Submit" at bounding box center [1326, 710] width 37 height 13
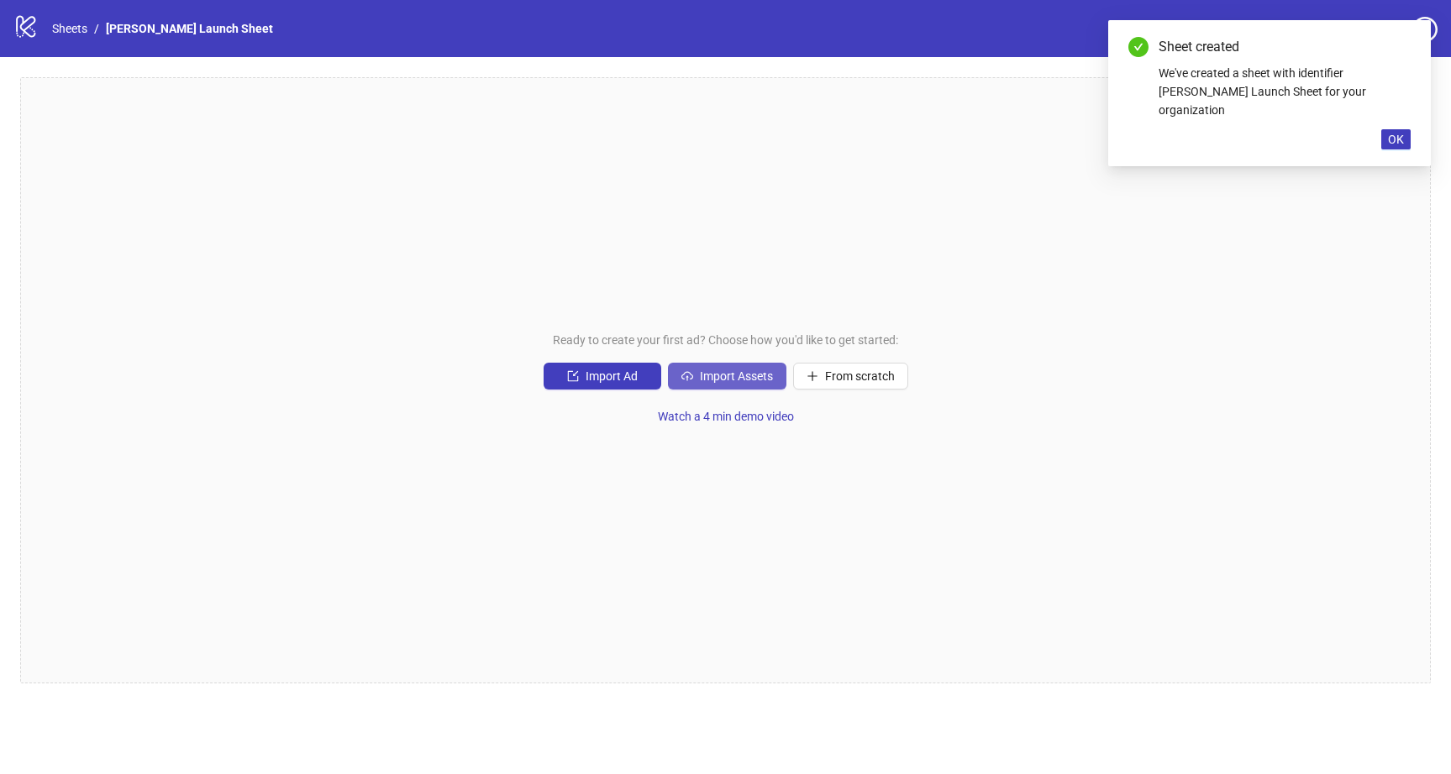
click at [742, 370] on span "Import Assets" at bounding box center [736, 376] width 73 height 13
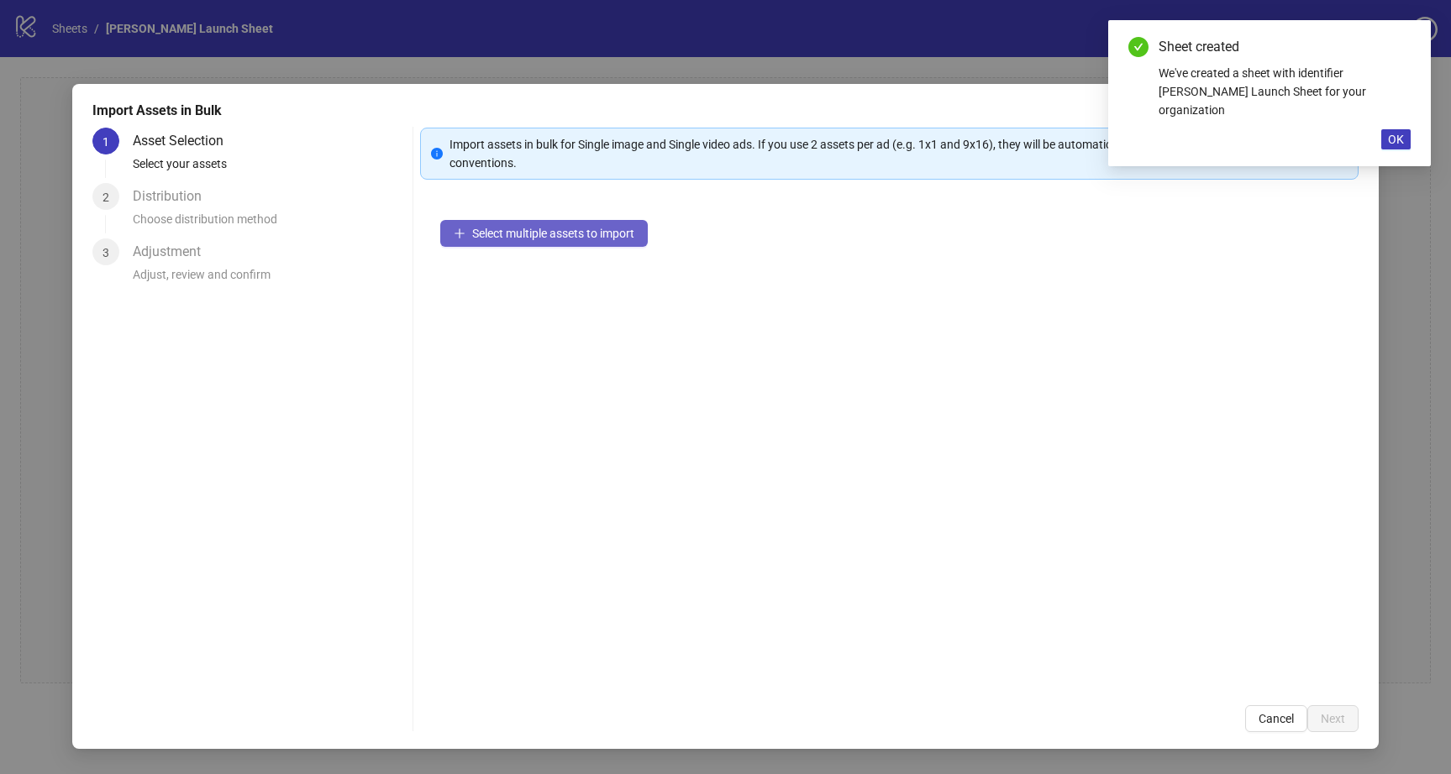
click at [535, 234] on span "Select multiple assets to import" at bounding box center [553, 233] width 162 height 13
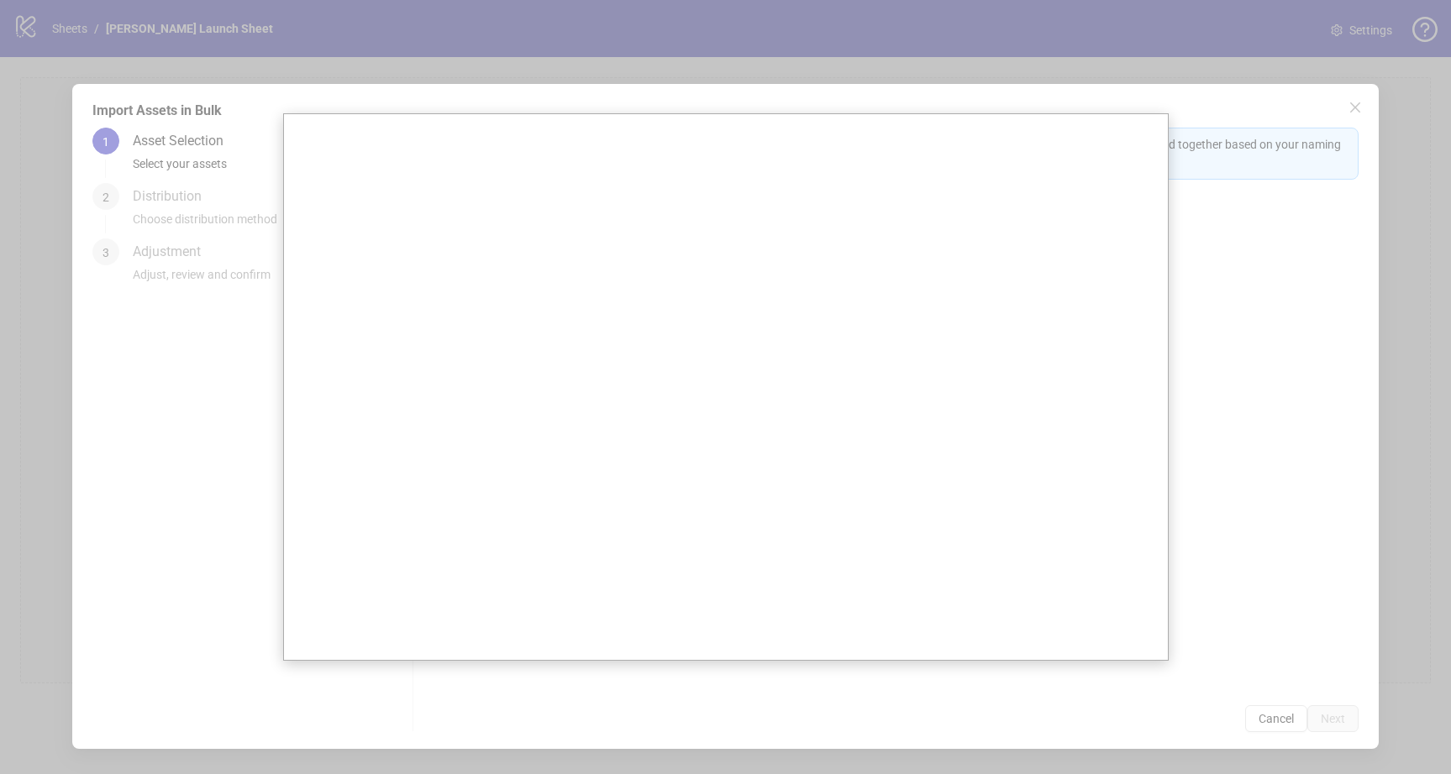
click at [1304, 300] on div at bounding box center [725, 387] width 1451 height 774
click at [1127, 96] on div at bounding box center [725, 387] width 1451 height 774
click at [1201, 119] on div at bounding box center [725, 387] width 1451 height 774
click at [1262, 309] on div at bounding box center [725, 387] width 1451 height 774
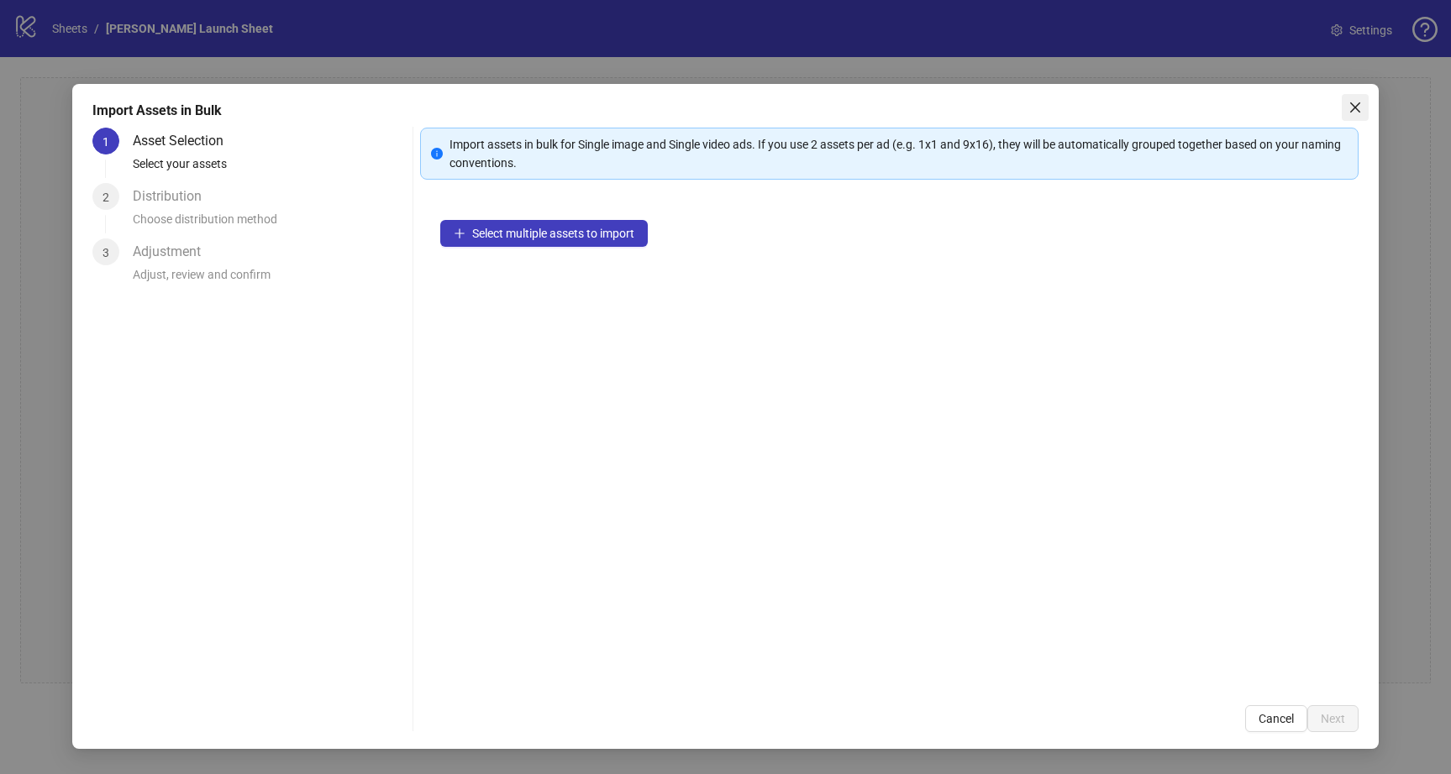
click at [1354, 102] on icon "close" at bounding box center [1354, 107] width 13 height 13
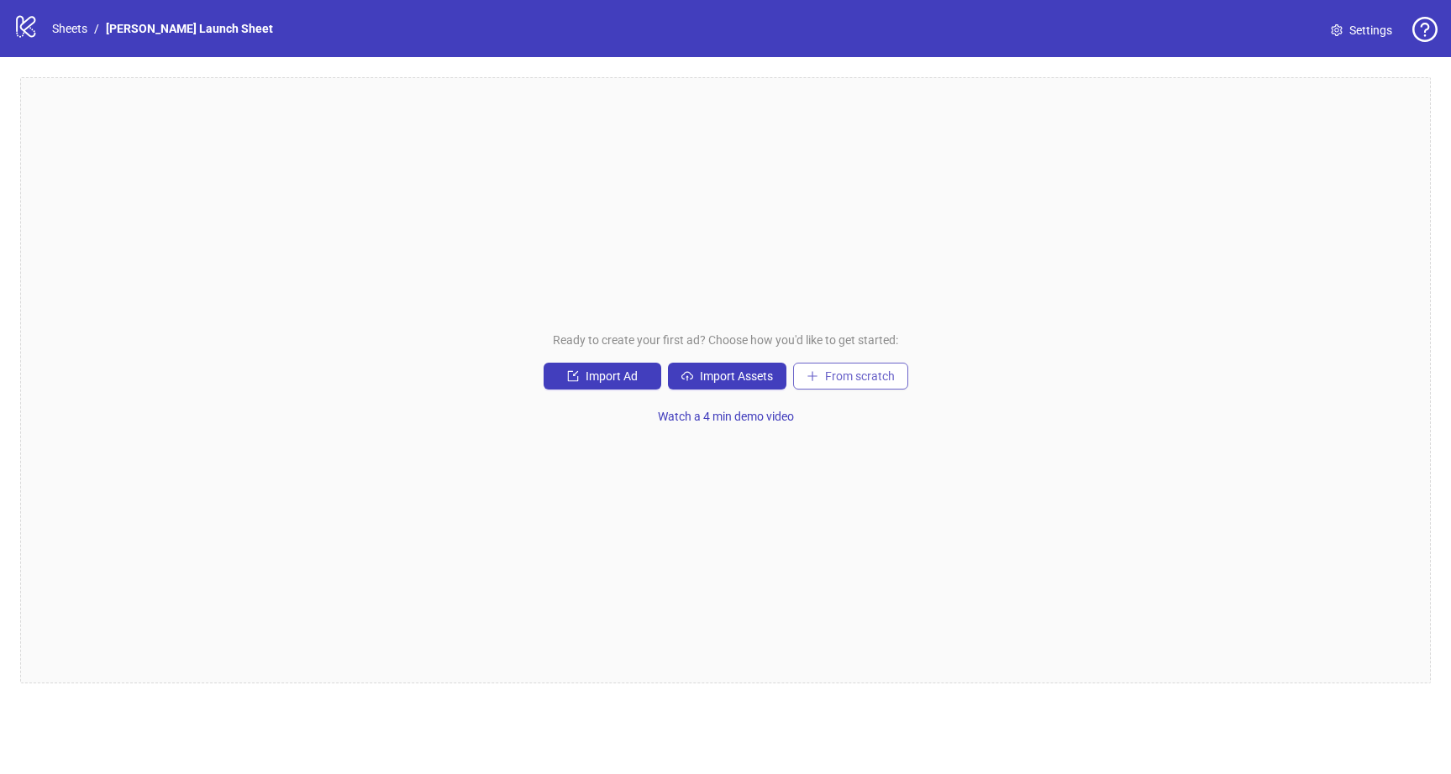
click at [864, 373] on span "From scratch" at bounding box center [860, 376] width 70 height 13
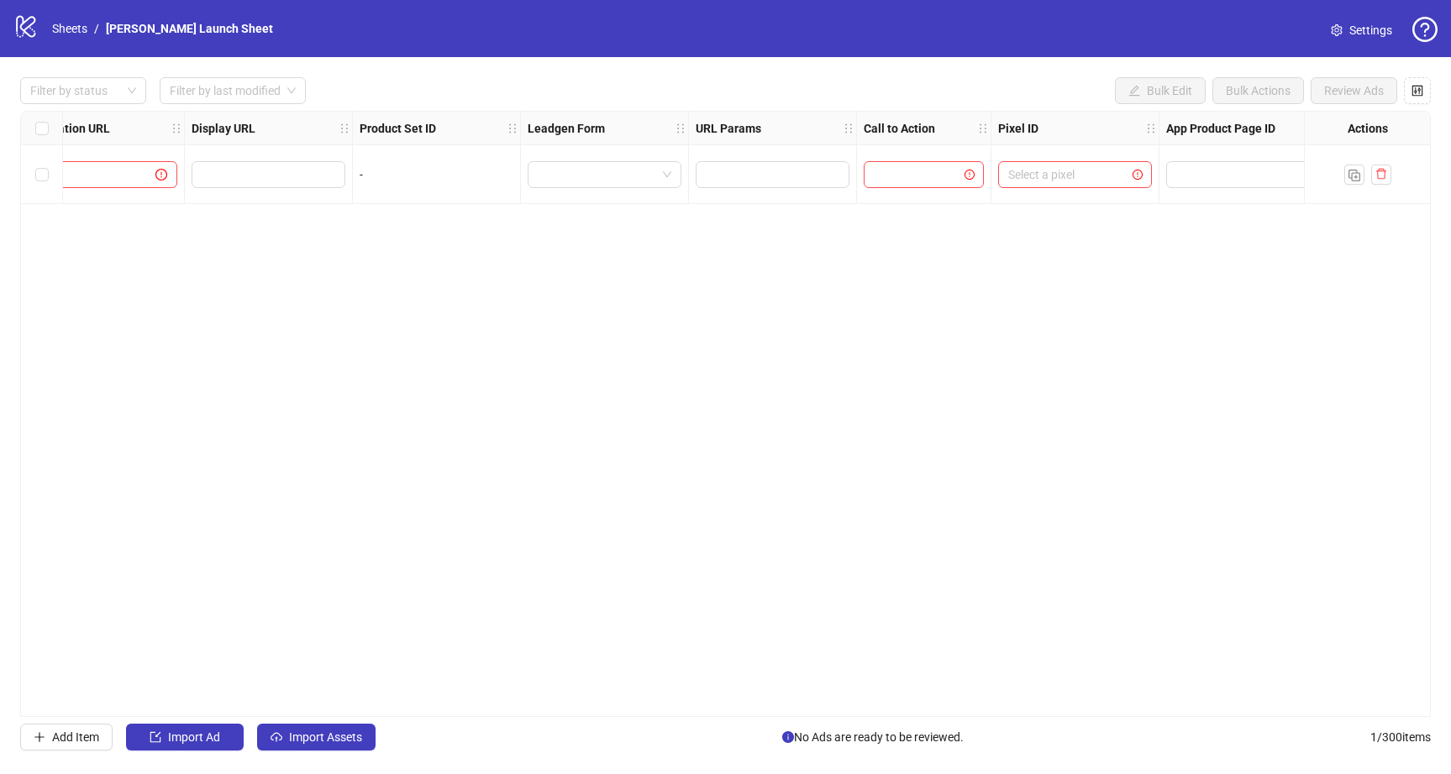
scroll to position [0, 1674]
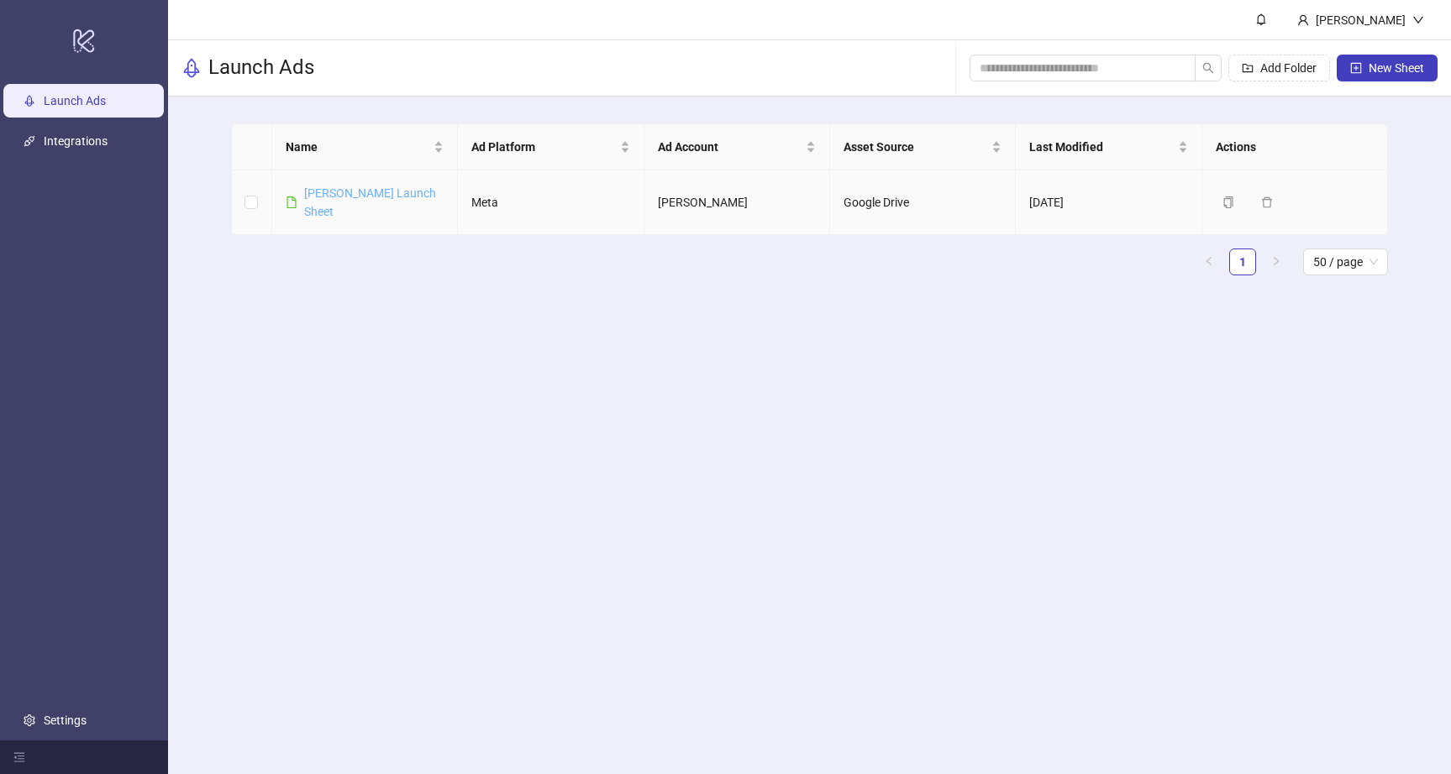
click at [321, 196] on link "Dimitar Mitov Launch Sheet" at bounding box center [370, 202] width 132 height 32
click at [93, 146] on link "Integrations" at bounding box center [76, 140] width 64 height 13
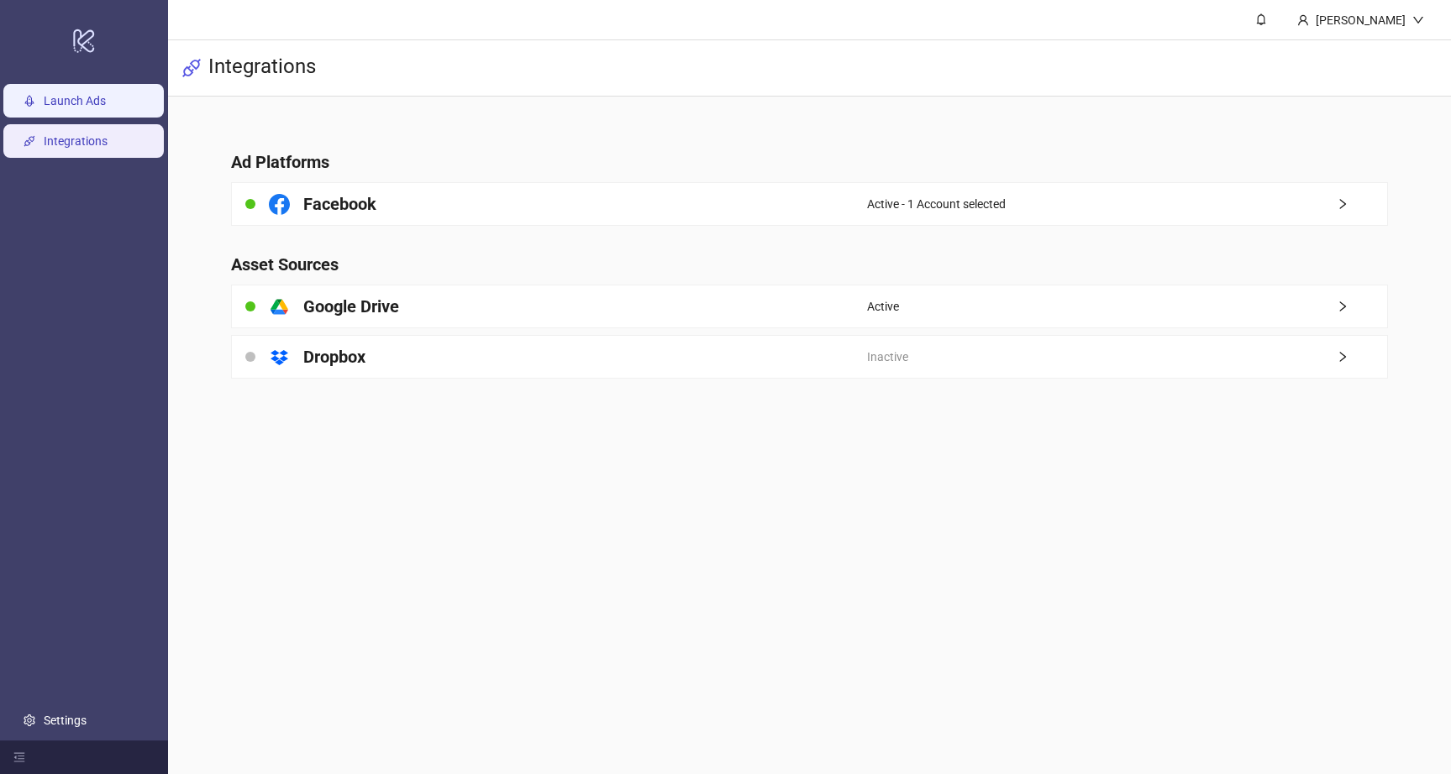
click at [72, 94] on link "Launch Ads" at bounding box center [75, 100] width 62 height 13
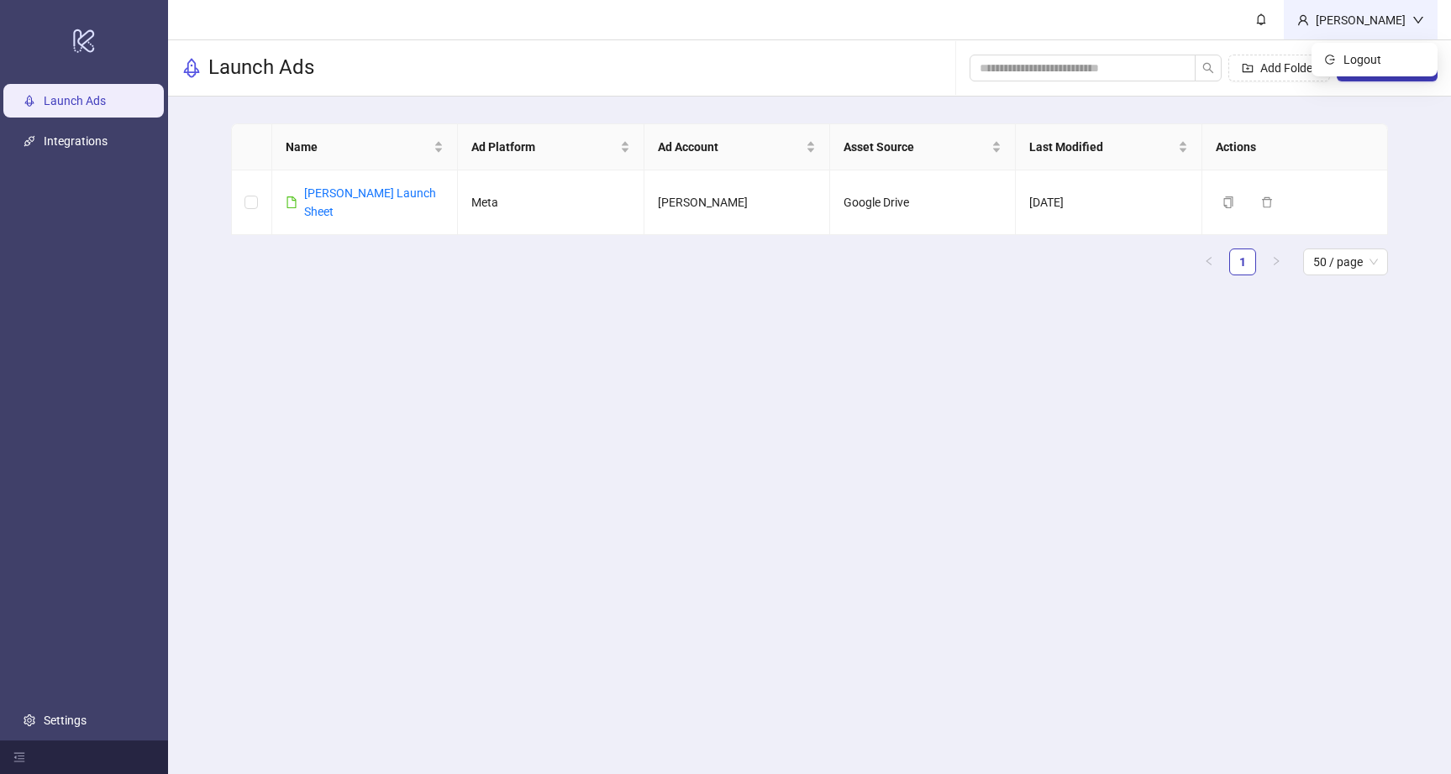
click at [1333, 13] on div "Dimitar Mitov" at bounding box center [1360, 20] width 103 height 18
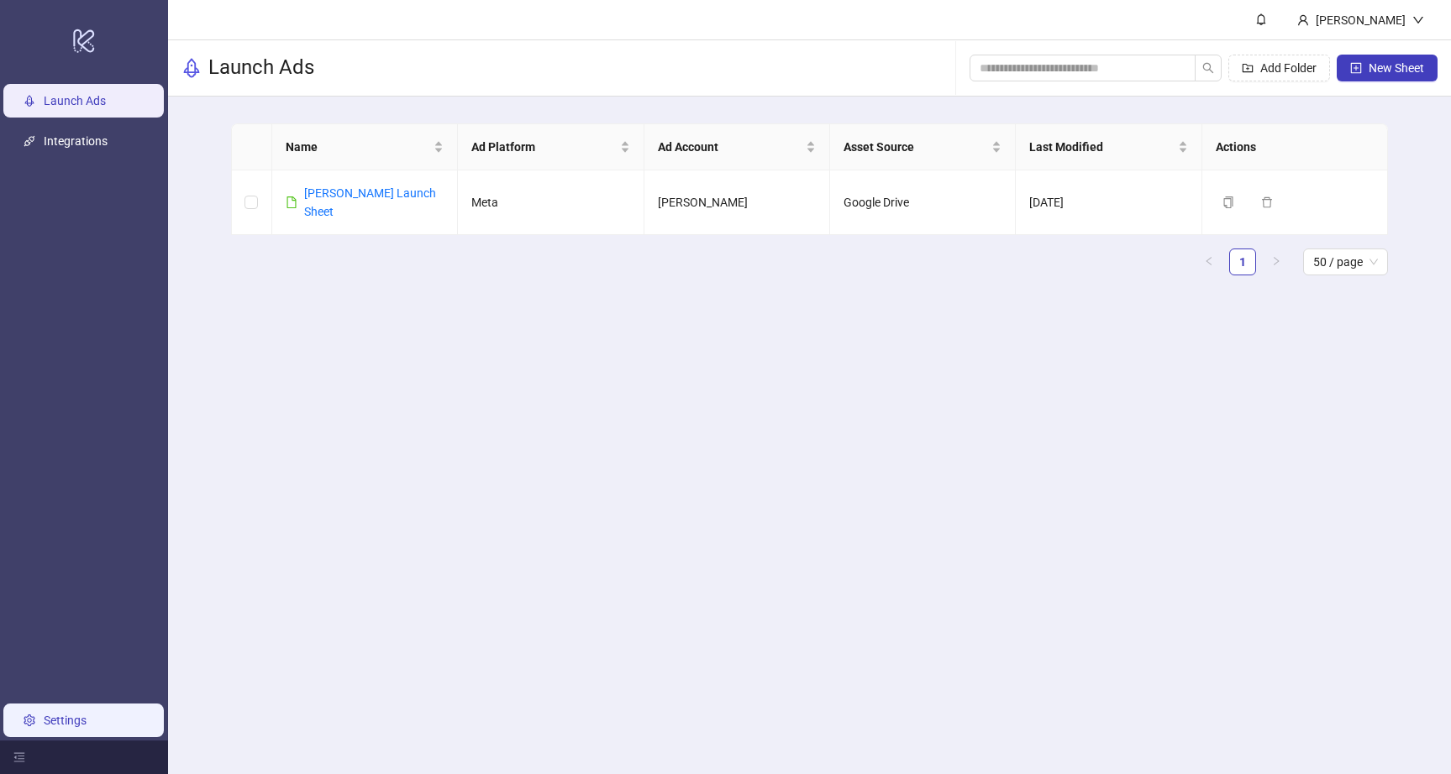
click at [44, 717] on link "Settings" at bounding box center [65, 720] width 43 height 13
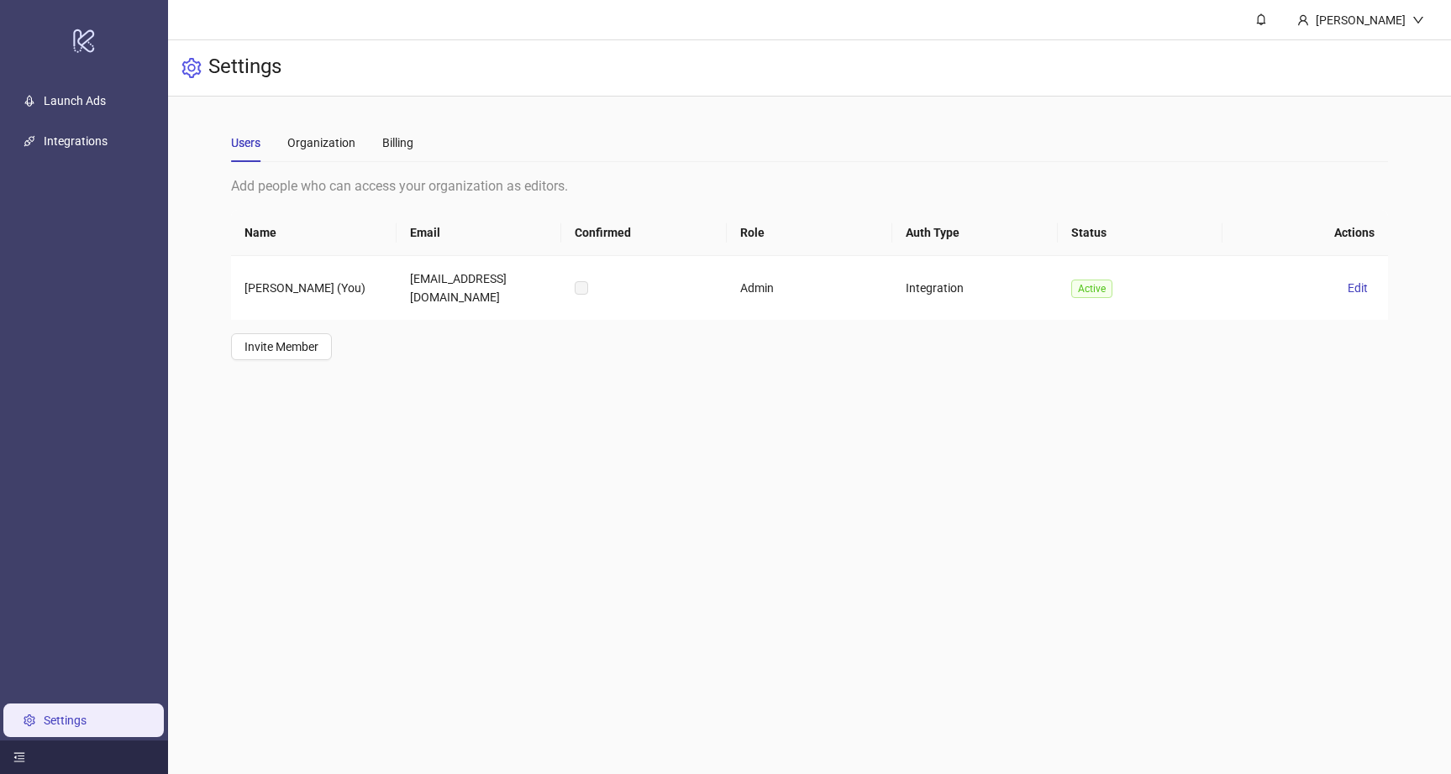
click at [18, 758] on icon "menu-fold" at bounding box center [19, 758] width 12 height 12
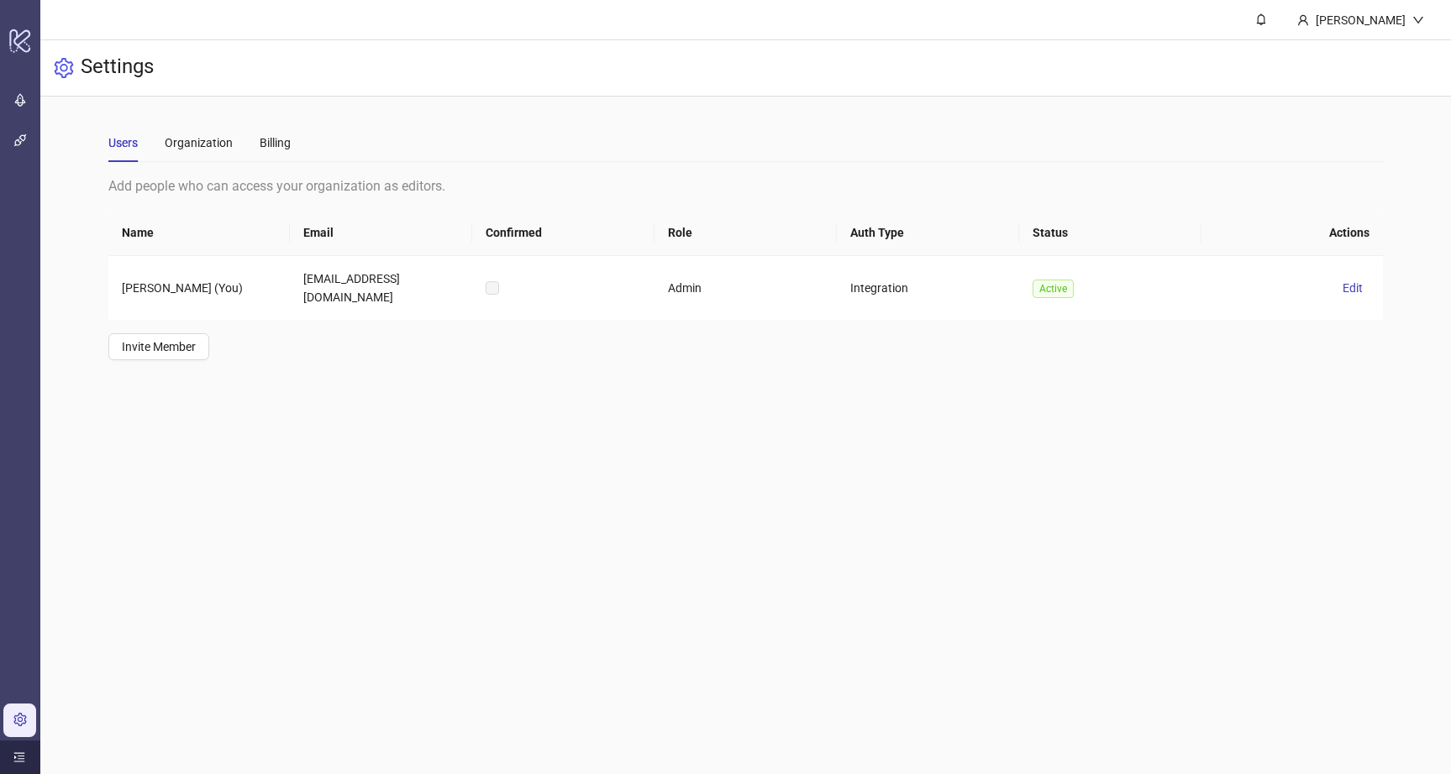
click at [12, 759] on div at bounding box center [20, 758] width 40 height 34
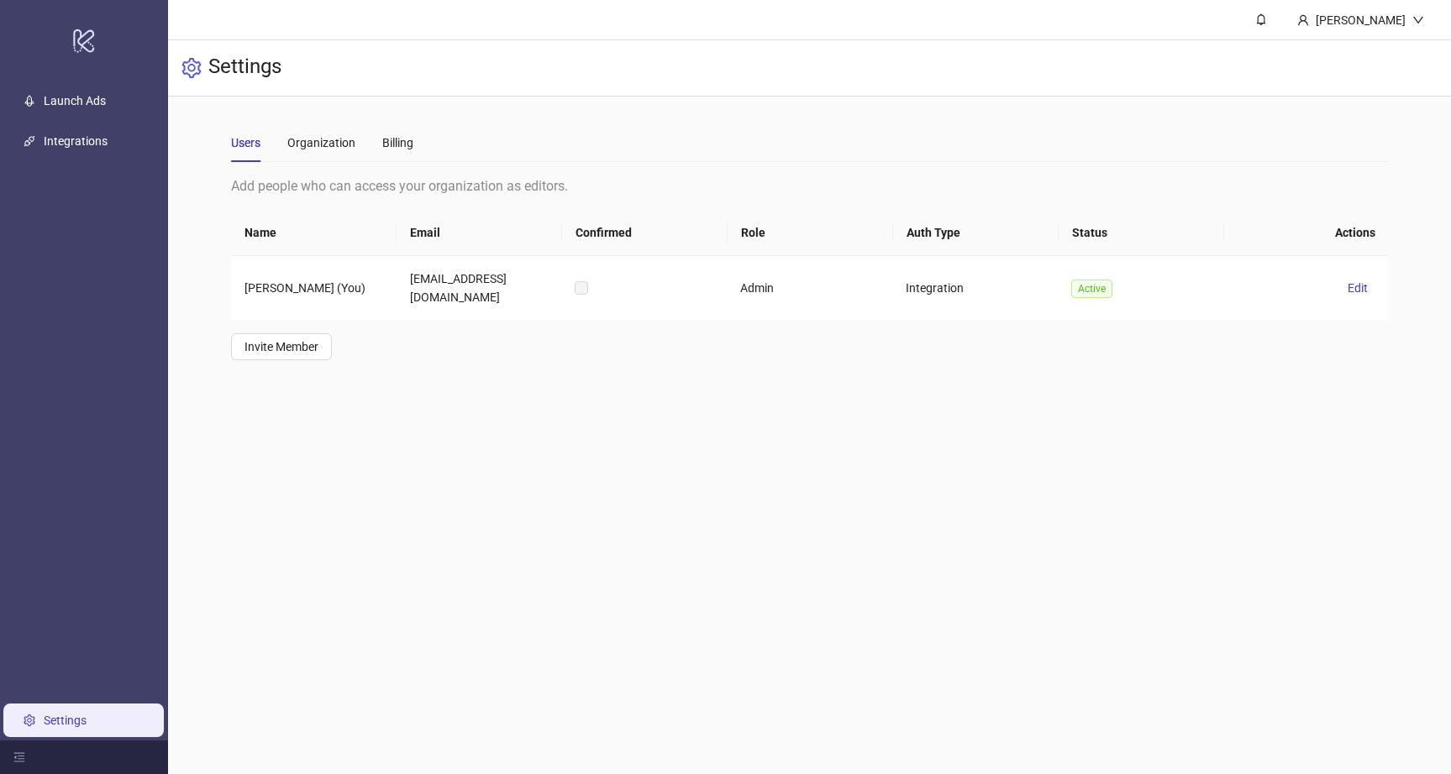
click at [77, 118] on ul "Launch Ads Integrations Settings" at bounding box center [84, 411] width 168 height 660
click at [77, 94] on link "Launch Ads" at bounding box center [75, 100] width 62 height 13
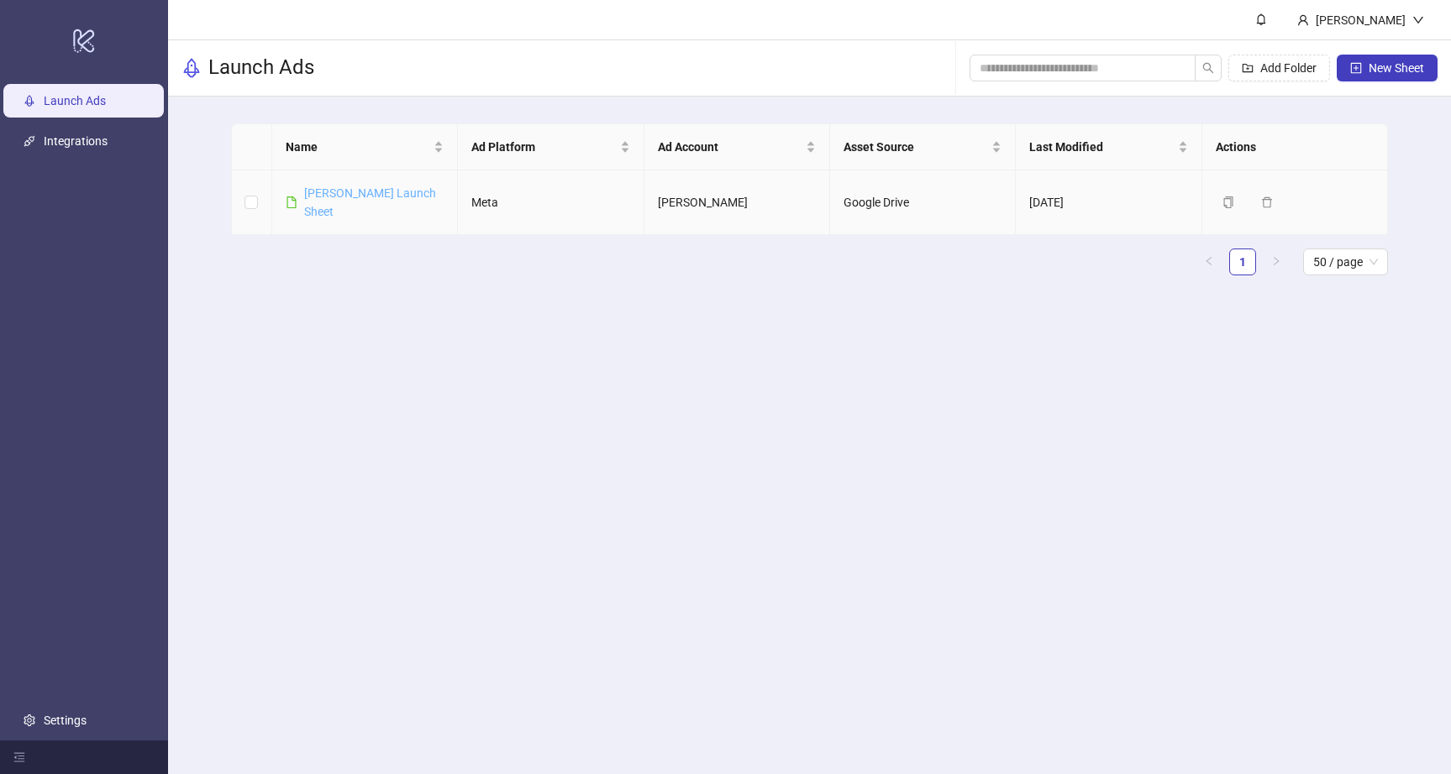
click at [339, 188] on link "Dimitar Mitov Launch Sheet" at bounding box center [370, 202] width 132 height 32
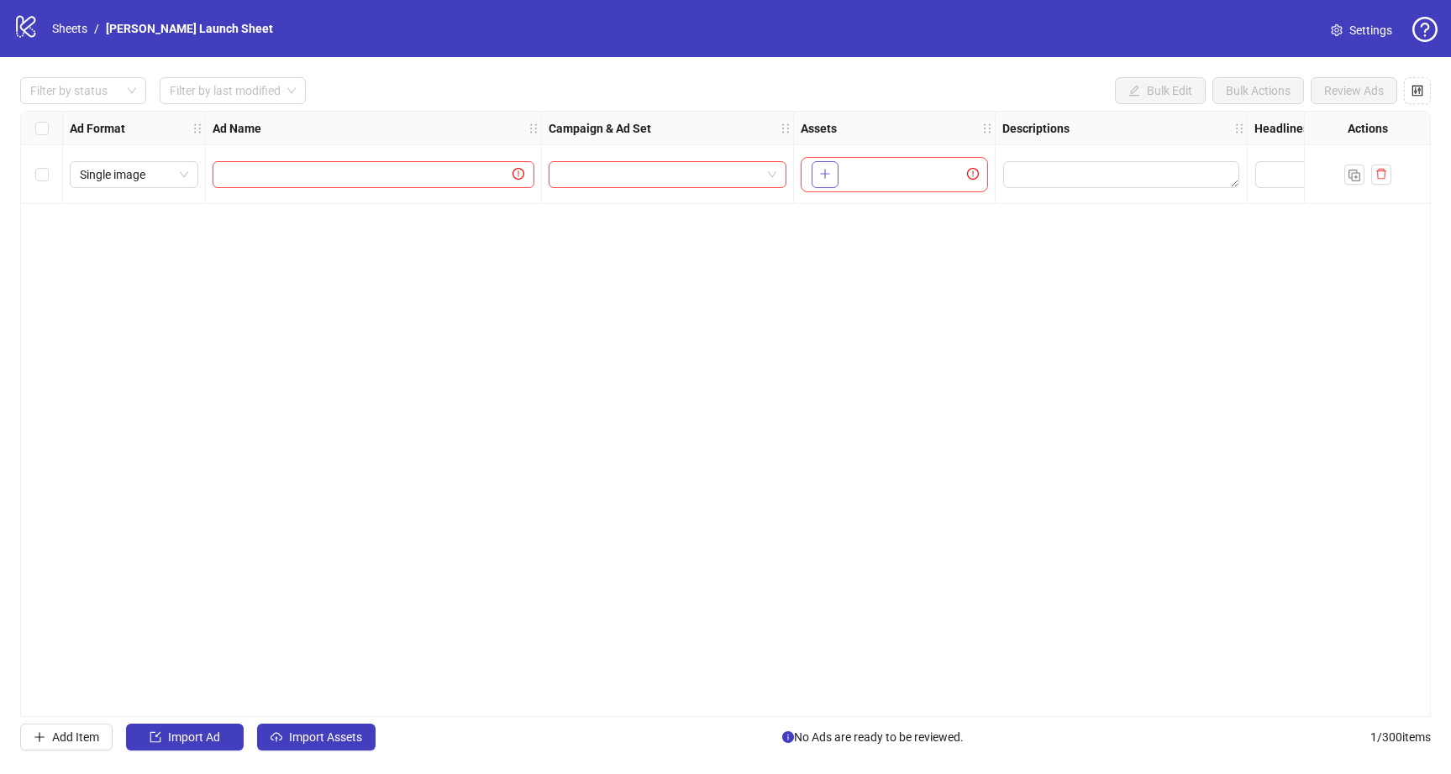
click at [834, 177] on button "button" at bounding box center [824, 174] width 27 height 27
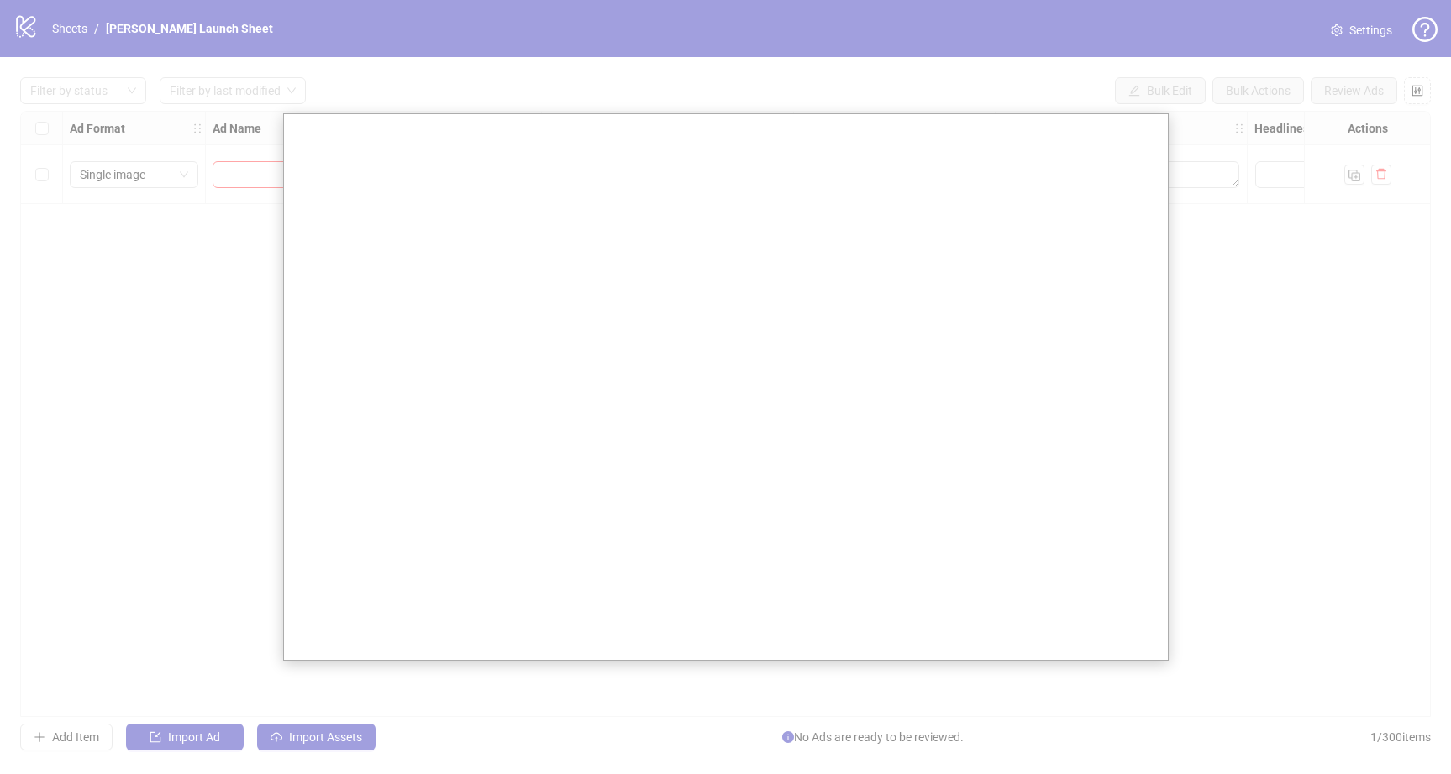
click at [669, 73] on div at bounding box center [725, 387] width 1451 height 774
click at [1301, 61] on div at bounding box center [725, 387] width 1451 height 774
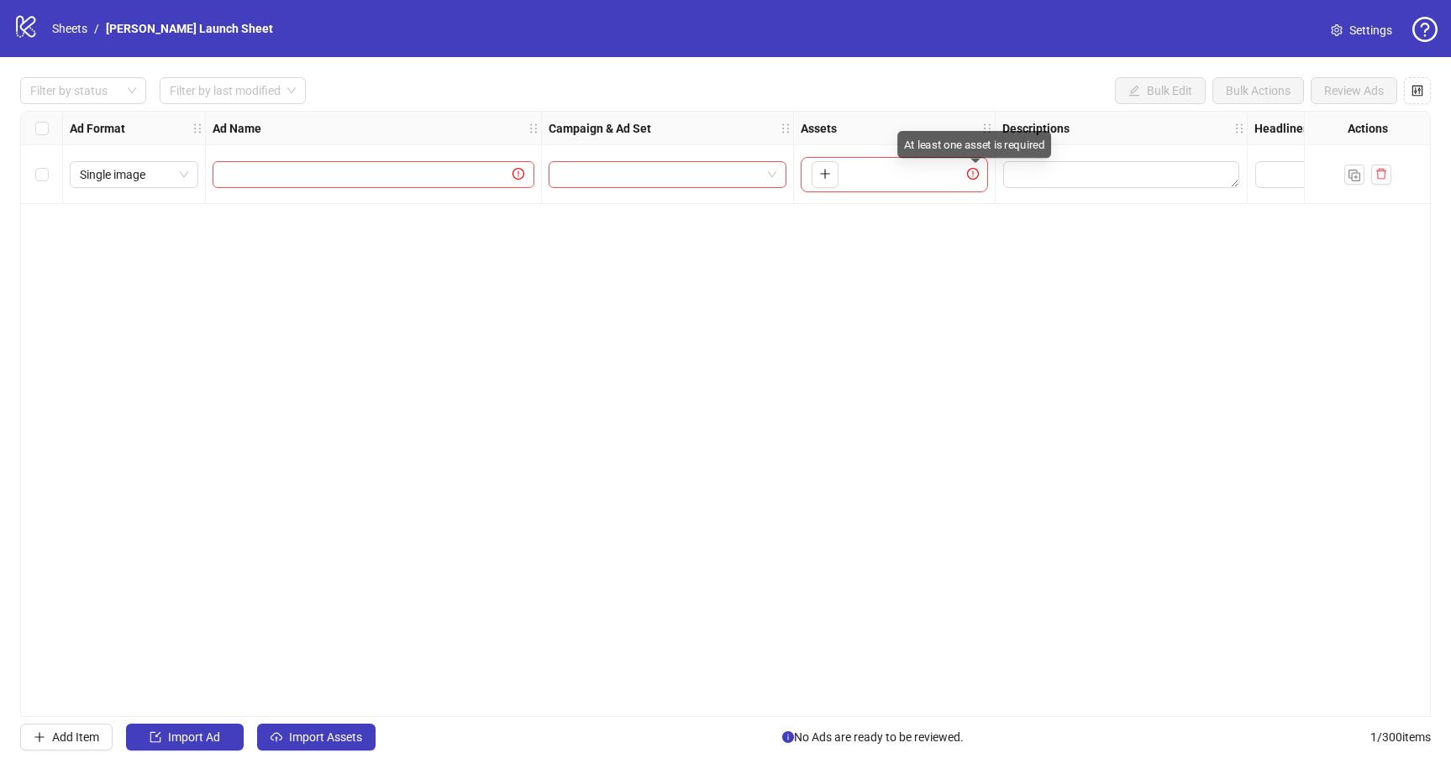
click at [969, 173] on icon "exclamation-circle" at bounding box center [973, 174] width 12 height 12
click at [27, 30] on icon "logo/logo-mobile" at bounding box center [25, 25] width 25 height 25
click at [99, 29] on li "/" at bounding box center [96, 28] width 5 height 18
click at [66, 29] on link "Sheets" at bounding box center [70, 28] width 42 height 18
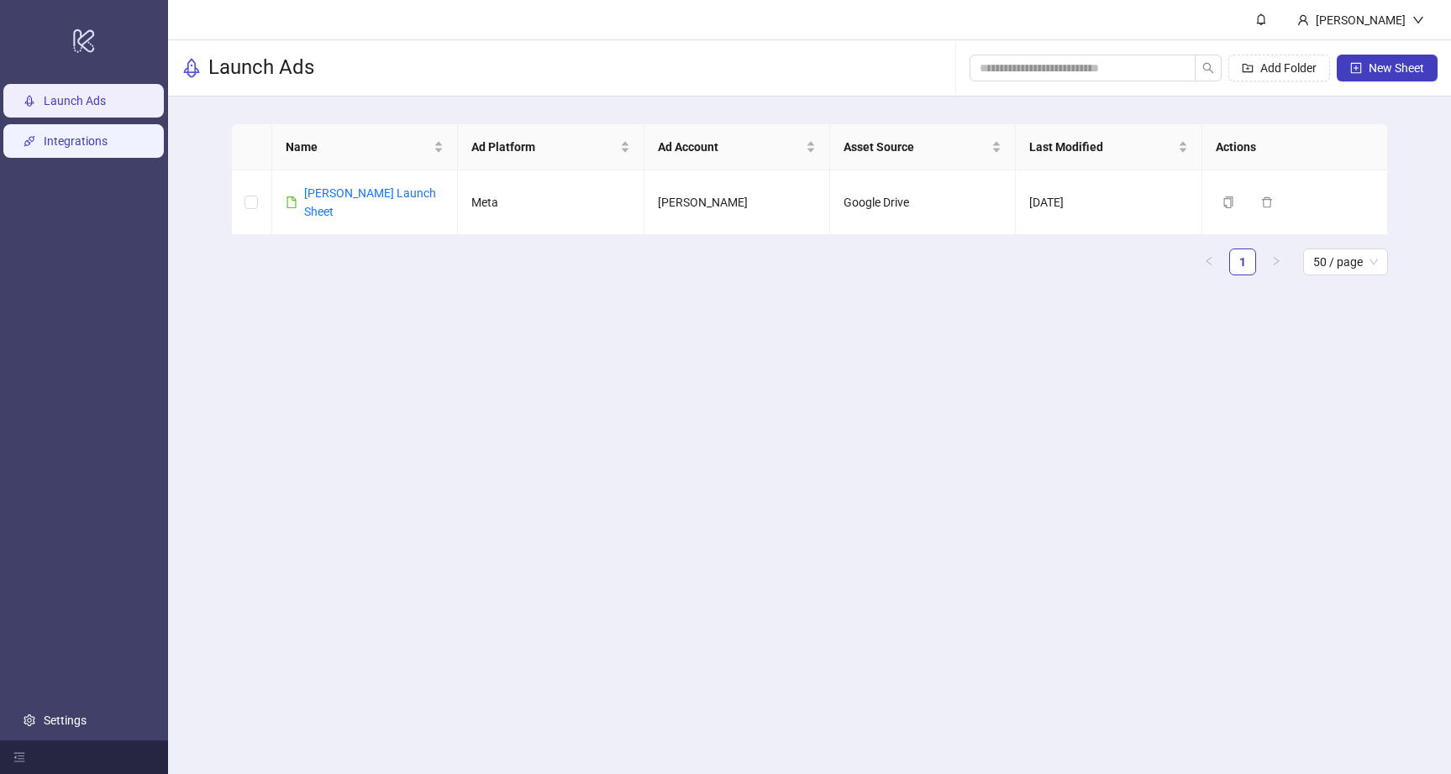
click at [87, 139] on link "Integrations" at bounding box center [76, 140] width 64 height 13
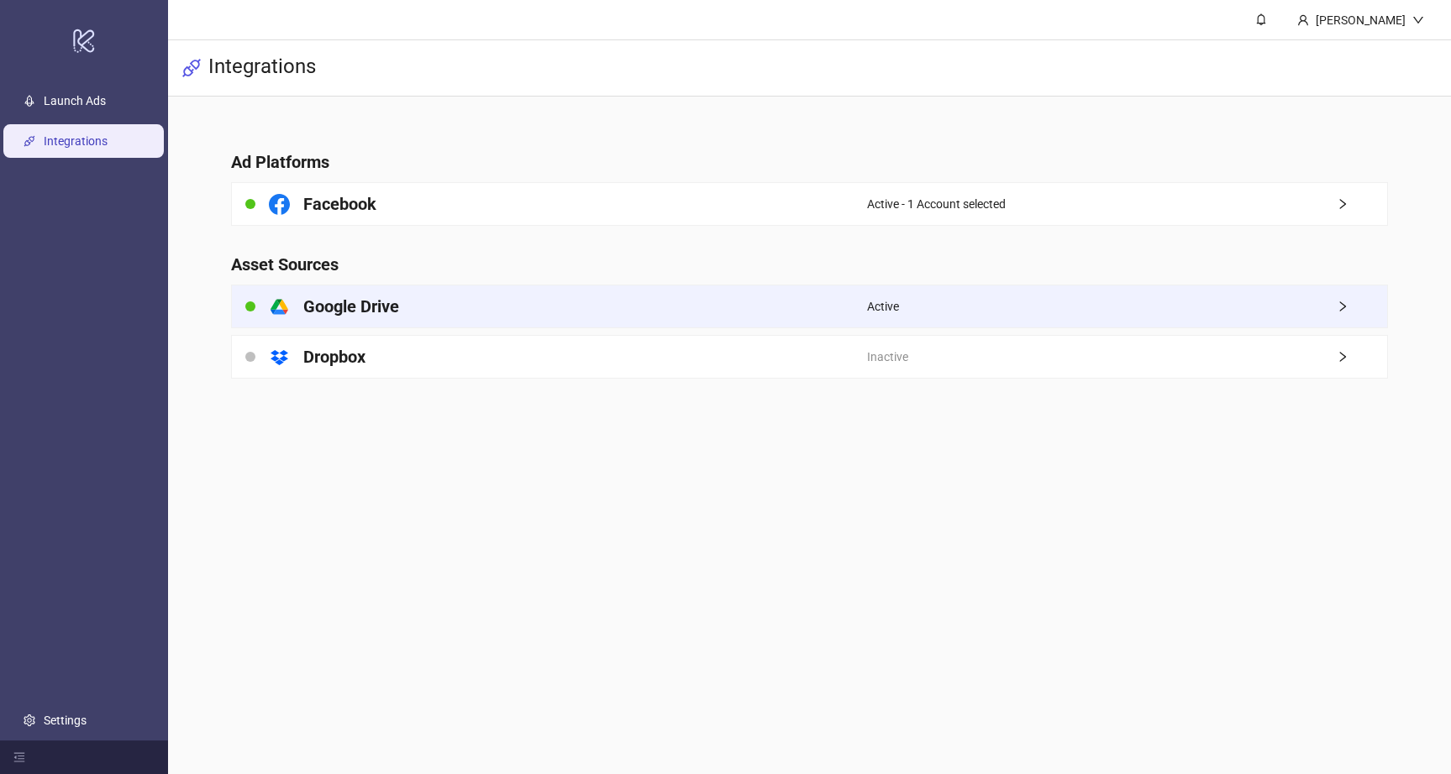
click at [407, 308] on div "platform/google_drive Google Drive" at bounding box center [550, 307] width 636 height 42
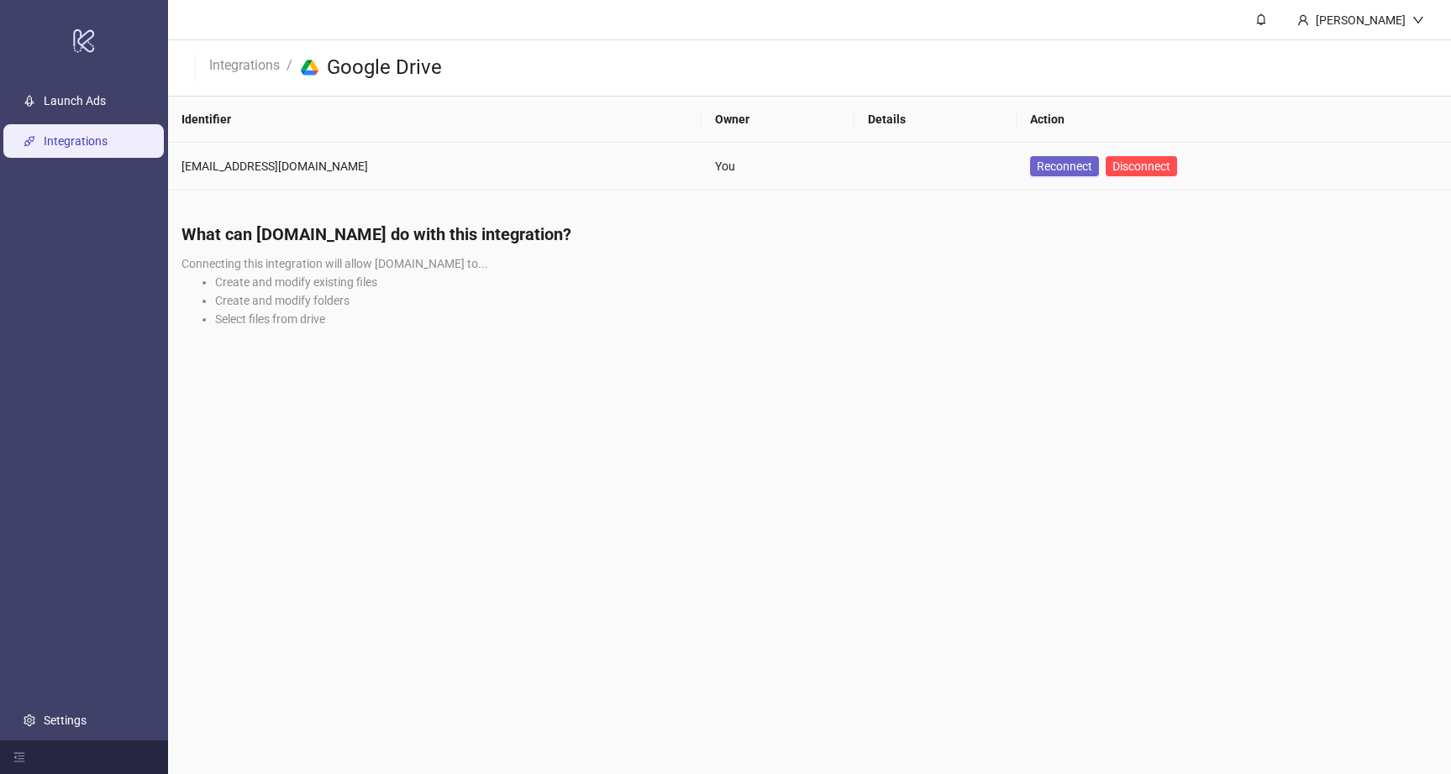
click at [1037, 162] on span "Reconnect" at bounding box center [1064, 166] width 55 height 13
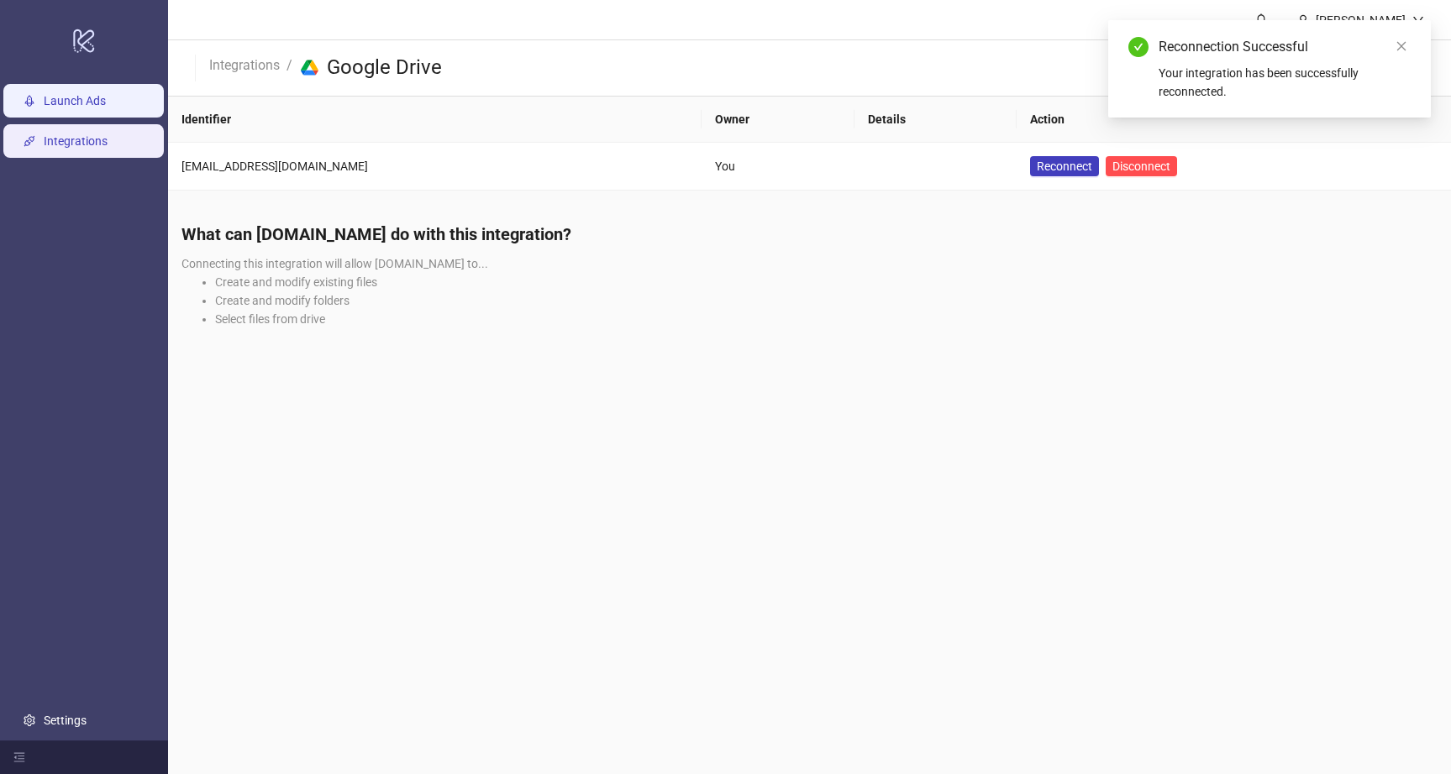
click at [57, 97] on link "Launch Ads" at bounding box center [75, 100] width 62 height 13
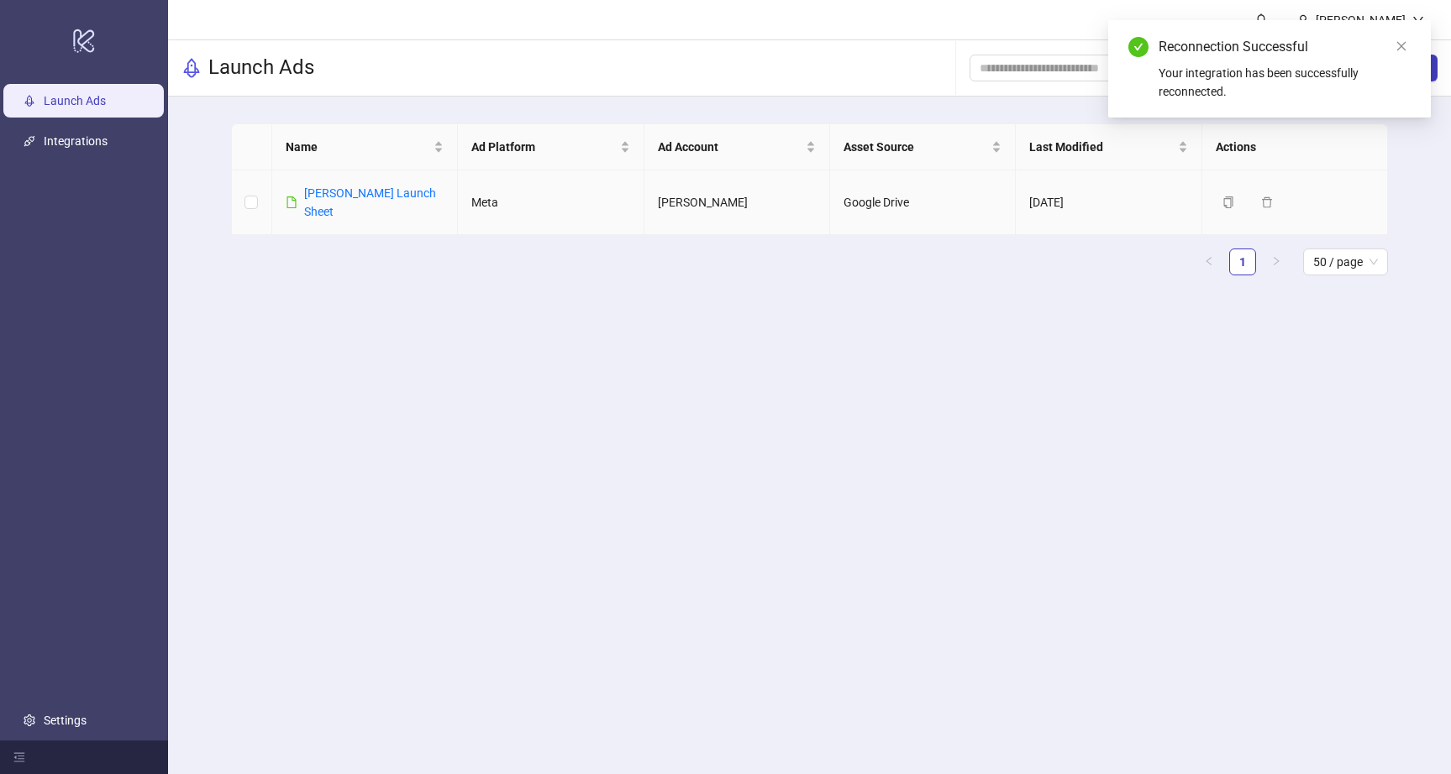
click at [885, 186] on td "Google Drive" at bounding box center [923, 203] width 186 height 65
click at [308, 201] on div "Dimitar Mitov Launch Sheet" at bounding box center [373, 202] width 139 height 37
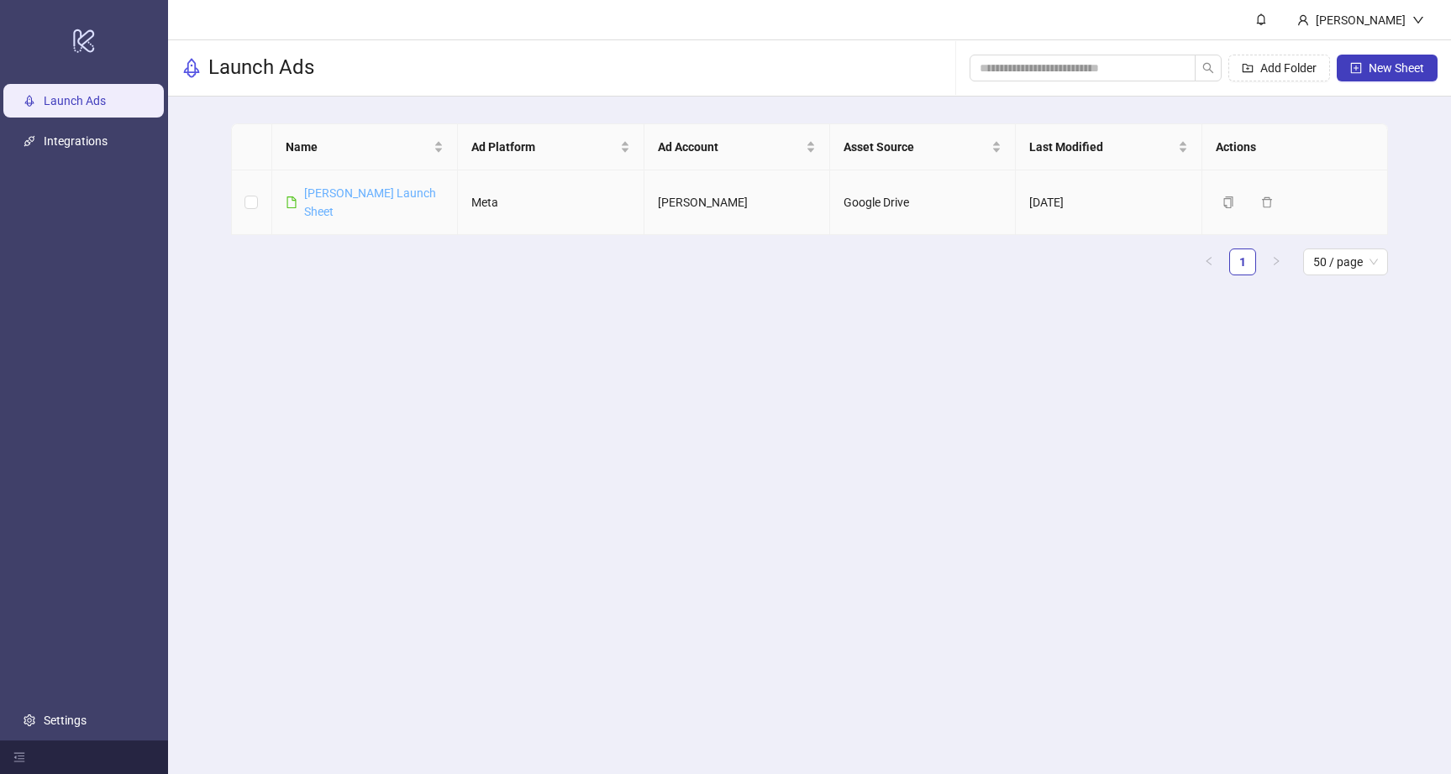
click at [320, 191] on link "Dimitar Mitov Launch Sheet" at bounding box center [370, 202] width 132 height 32
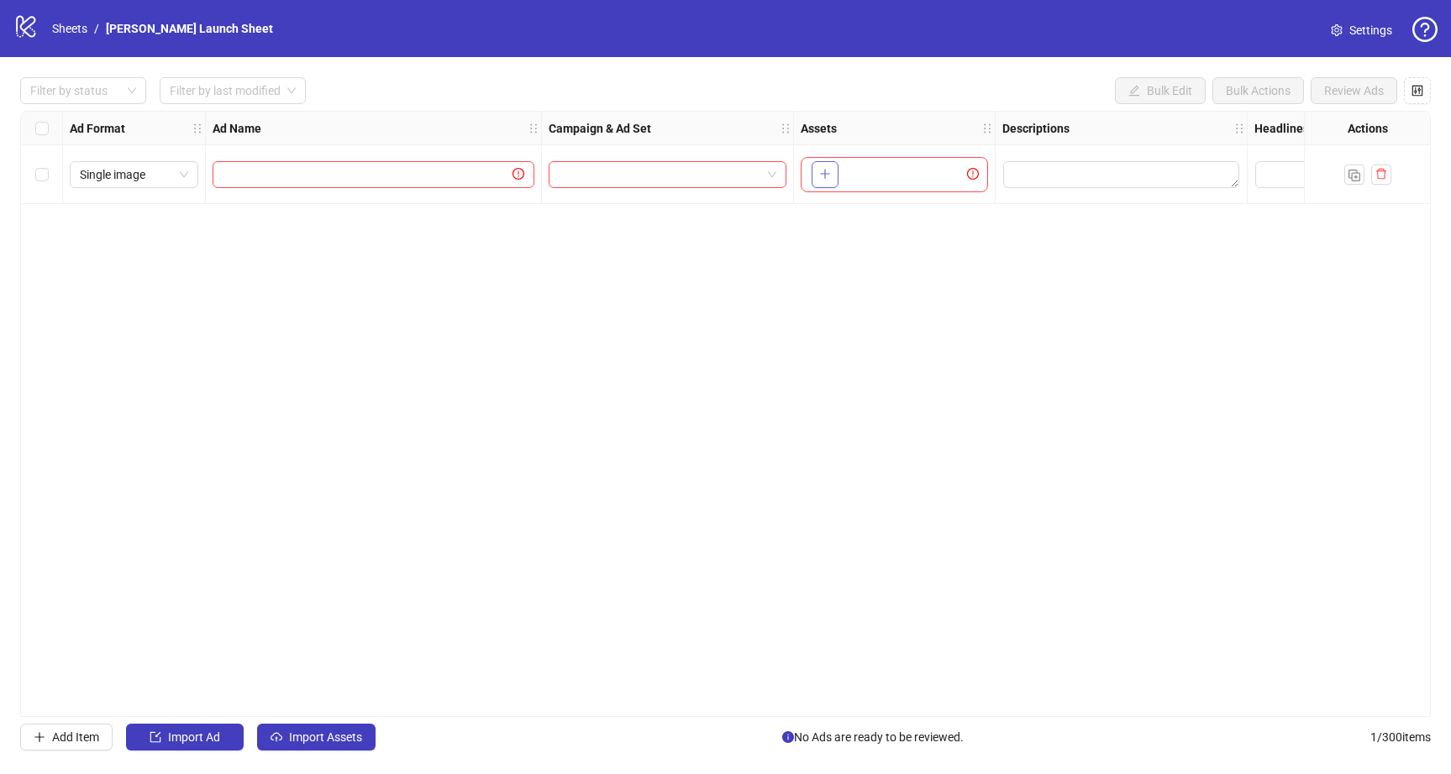
click at [830, 177] on icon "plus" at bounding box center [825, 174] width 12 height 12
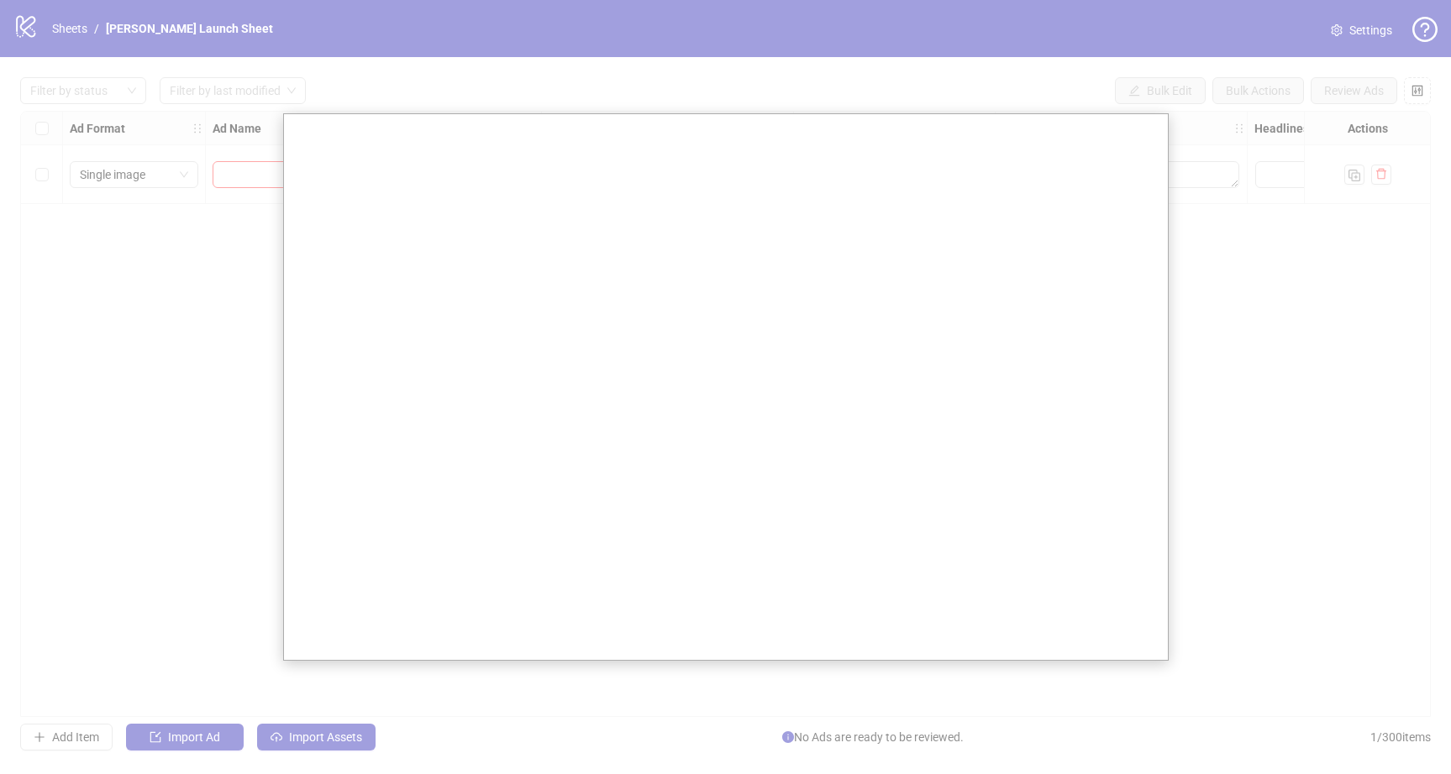
click at [601, 61] on div at bounding box center [725, 387] width 1451 height 774
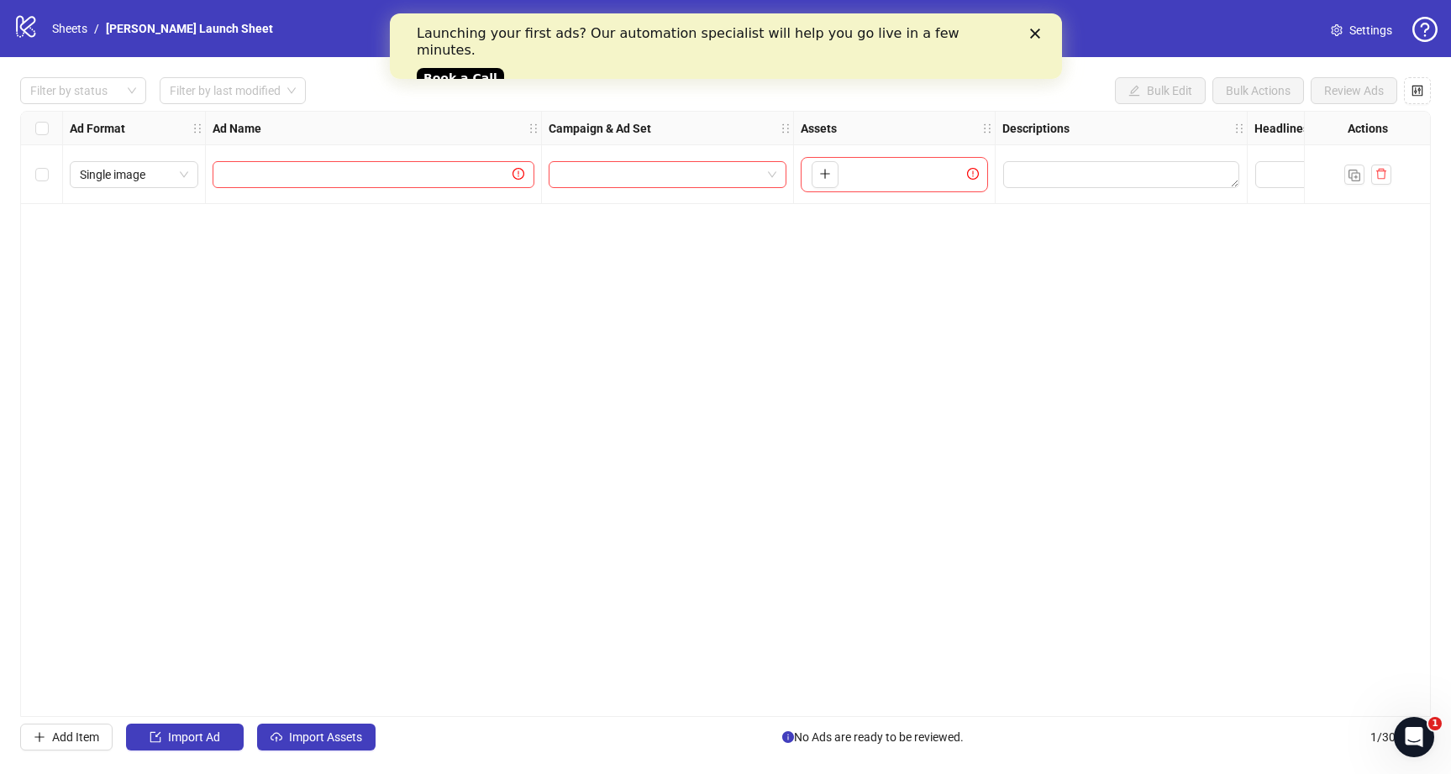
click at [675, 308] on div "Ad Format Ad Name Campaign & Ad Set Assets Descriptions Headlines Primary Texts…" at bounding box center [725, 414] width 1410 height 606
